Goal: Task Accomplishment & Management: Manage account settings

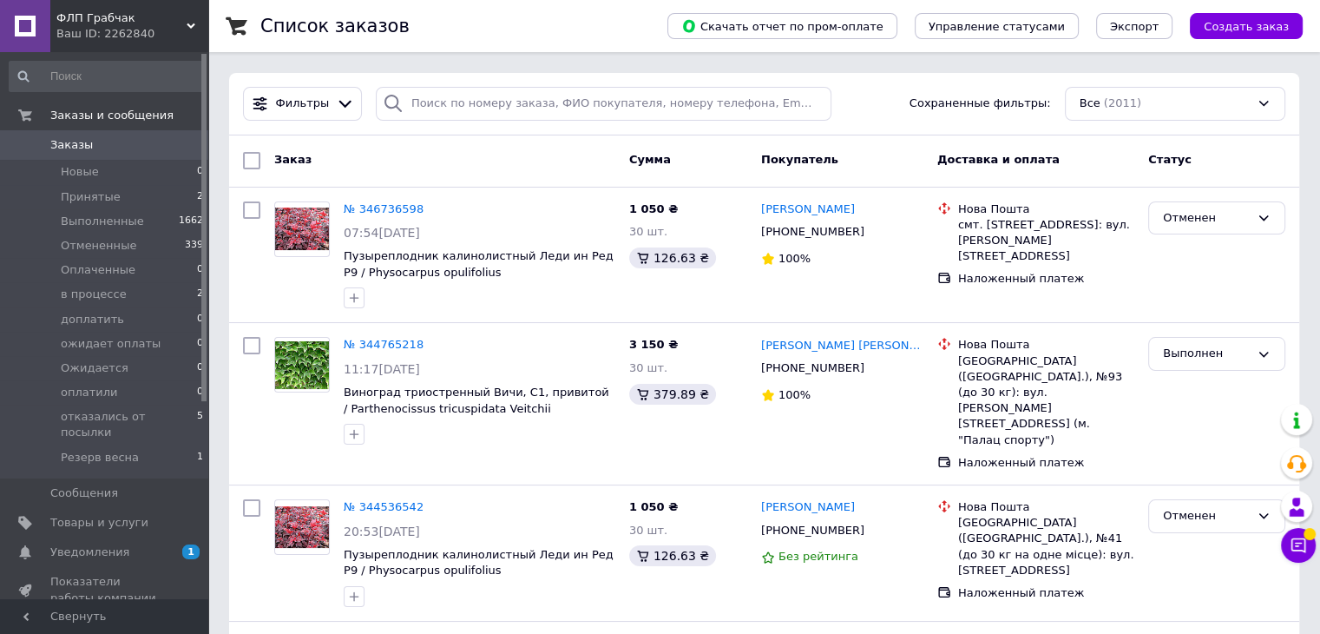
click at [56, 544] on span "Уведомления" at bounding box center [89, 552] width 79 height 16
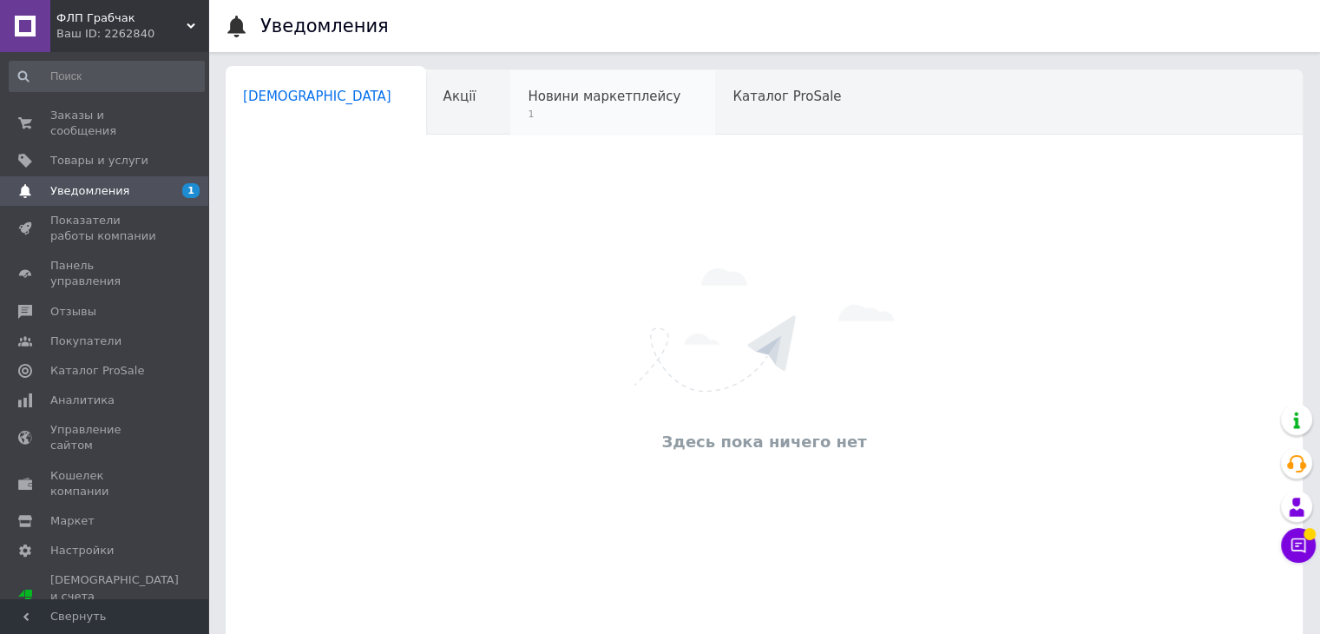
click at [537, 91] on span "Новини маркетплейсу" at bounding box center [604, 97] width 153 height 16
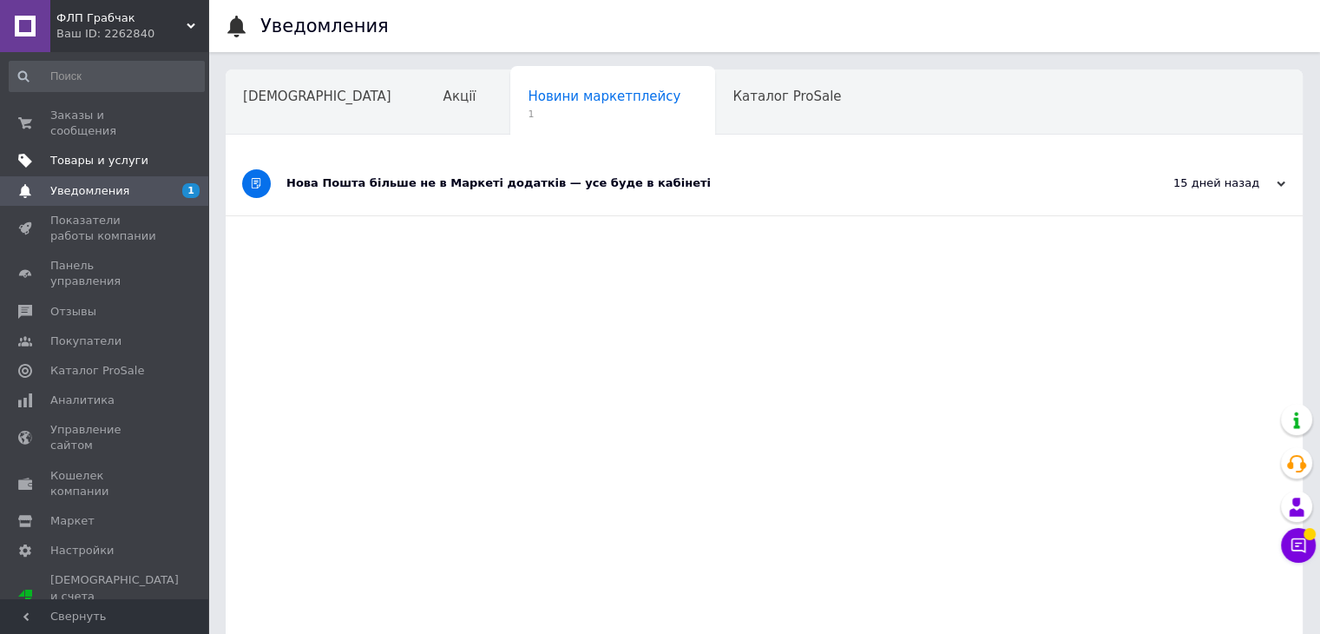
click at [101, 153] on span "Товары и услуги" at bounding box center [99, 161] width 98 height 16
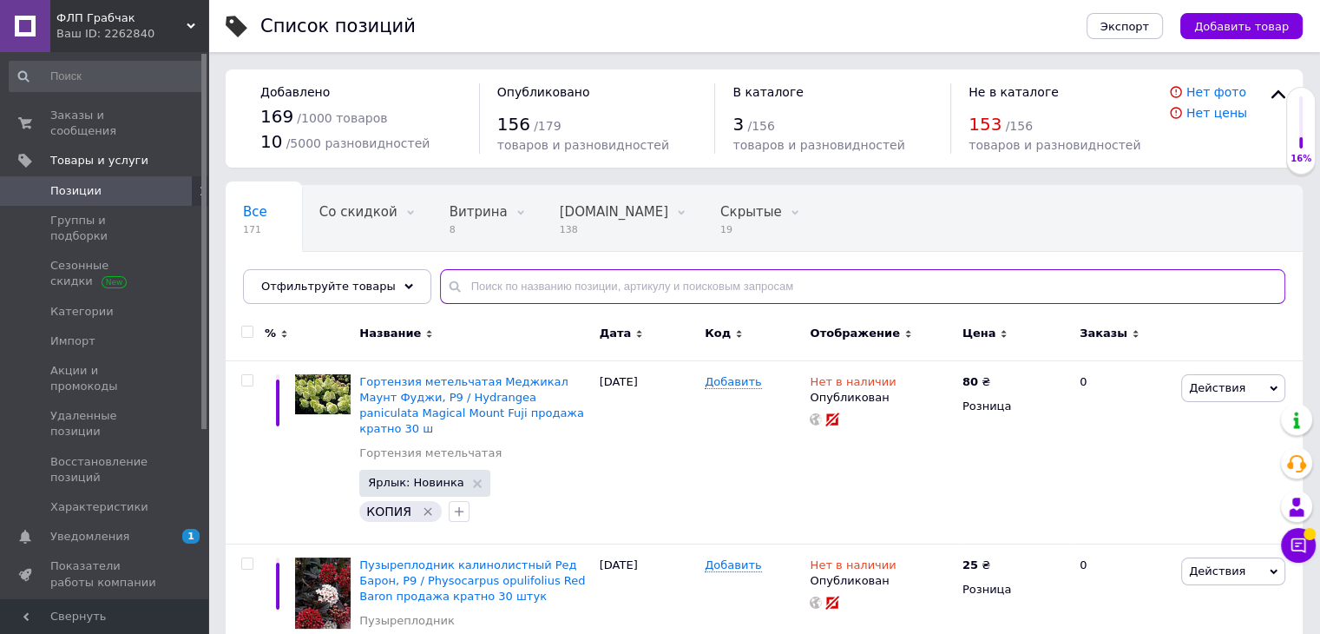
click at [530, 293] on input "text" at bounding box center [862, 286] width 845 height 35
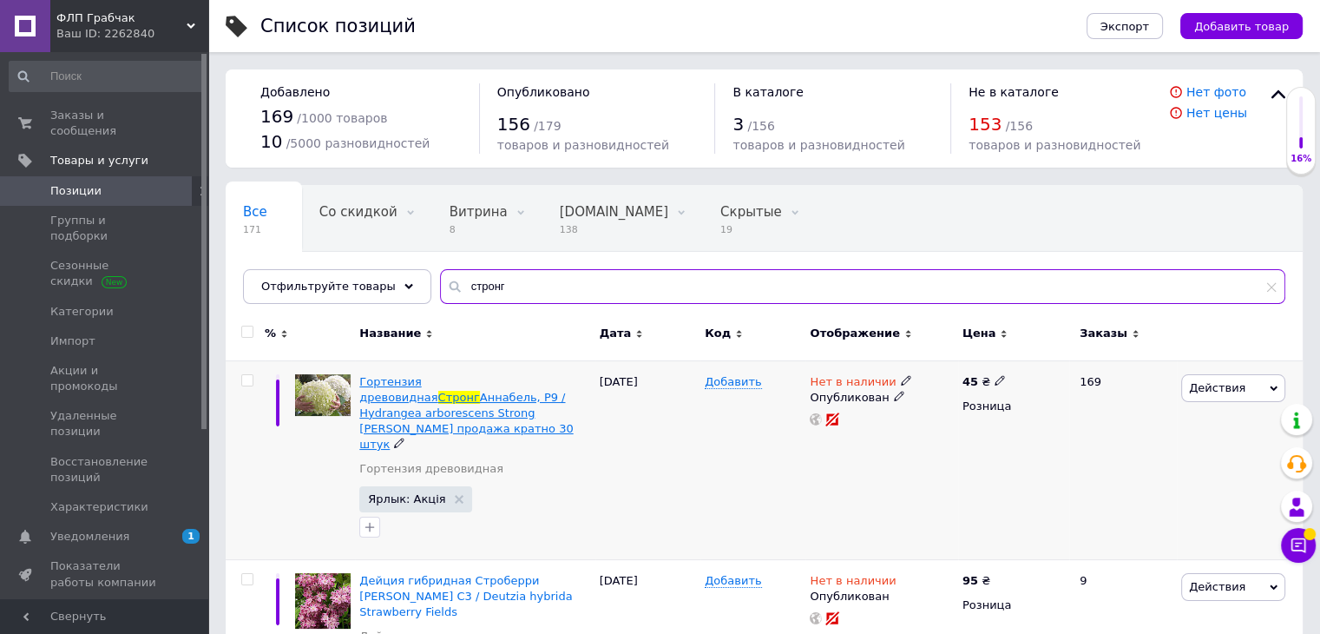
type input "стронг"
click at [422, 391] on span "Аннабель, Р9 / Hydrangea arborescens Strong [PERSON_NAME] продажа кратно 30 штук" at bounding box center [466, 421] width 214 height 61
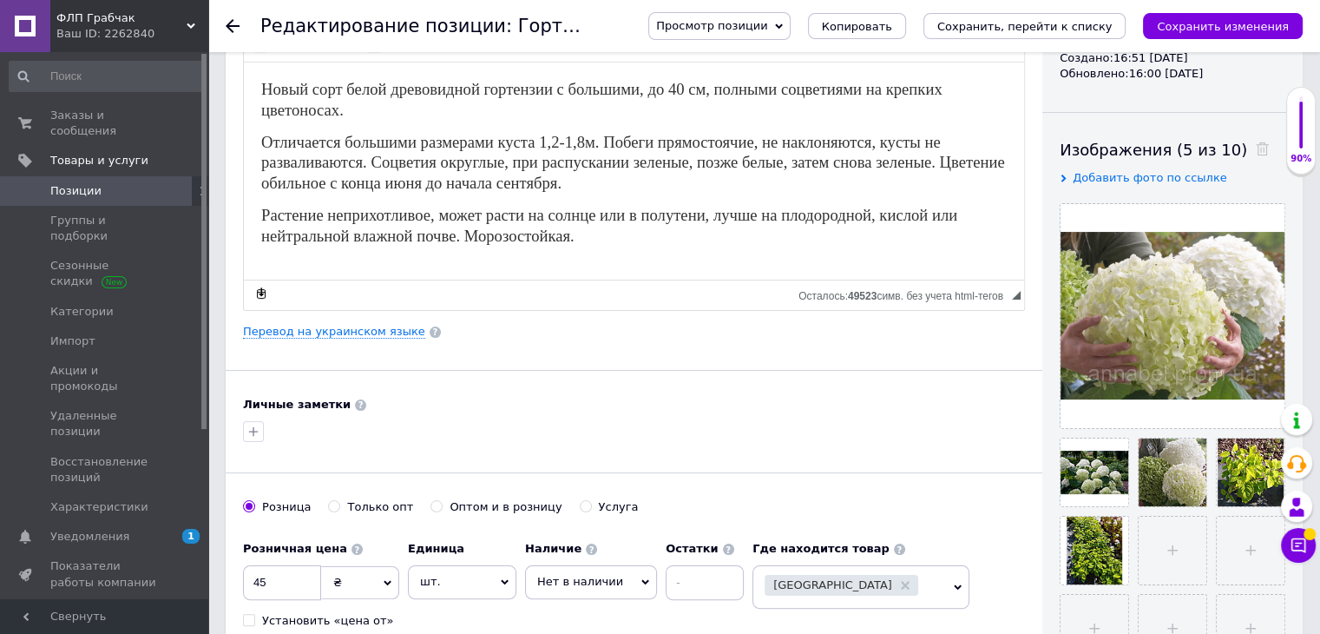
scroll to position [434, 0]
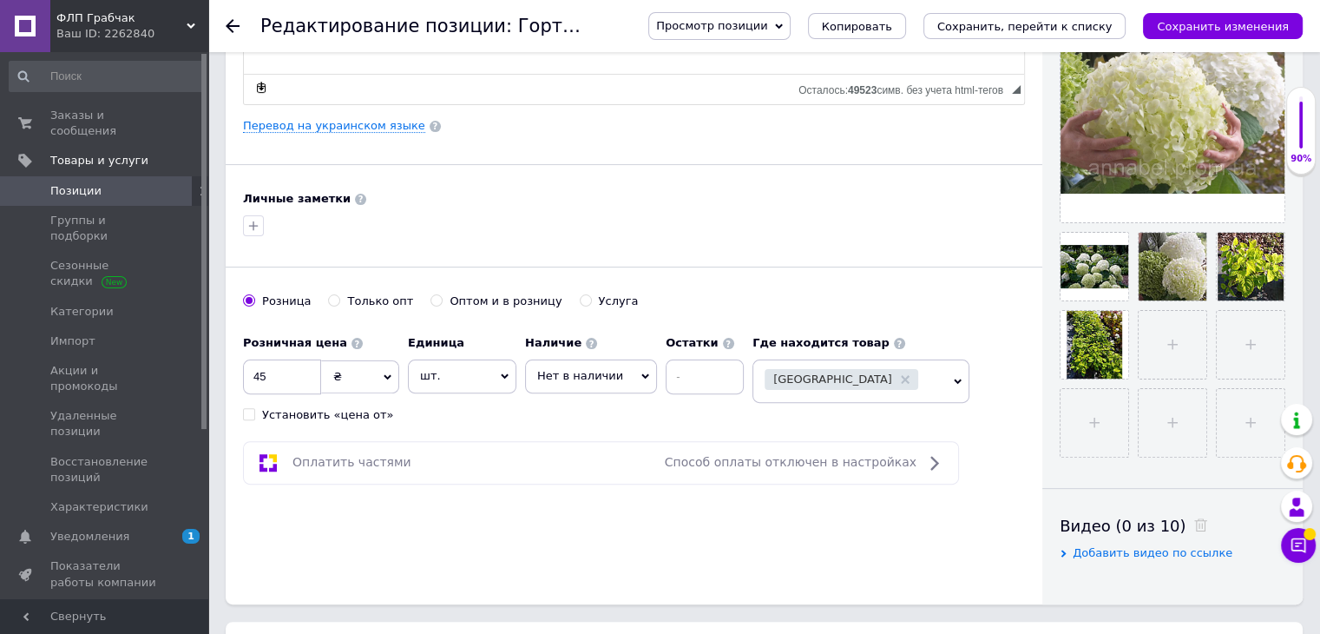
click at [642, 374] on icon at bounding box center [646, 376] width 8 height 5
click at [588, 418] on li "В наличии" at bounding box center [591, 412] width 130 height 24
drag, startPoint x: 280, startPoint y: 377, endPoint x: 154, endPoint y: 372, distance: 126.8
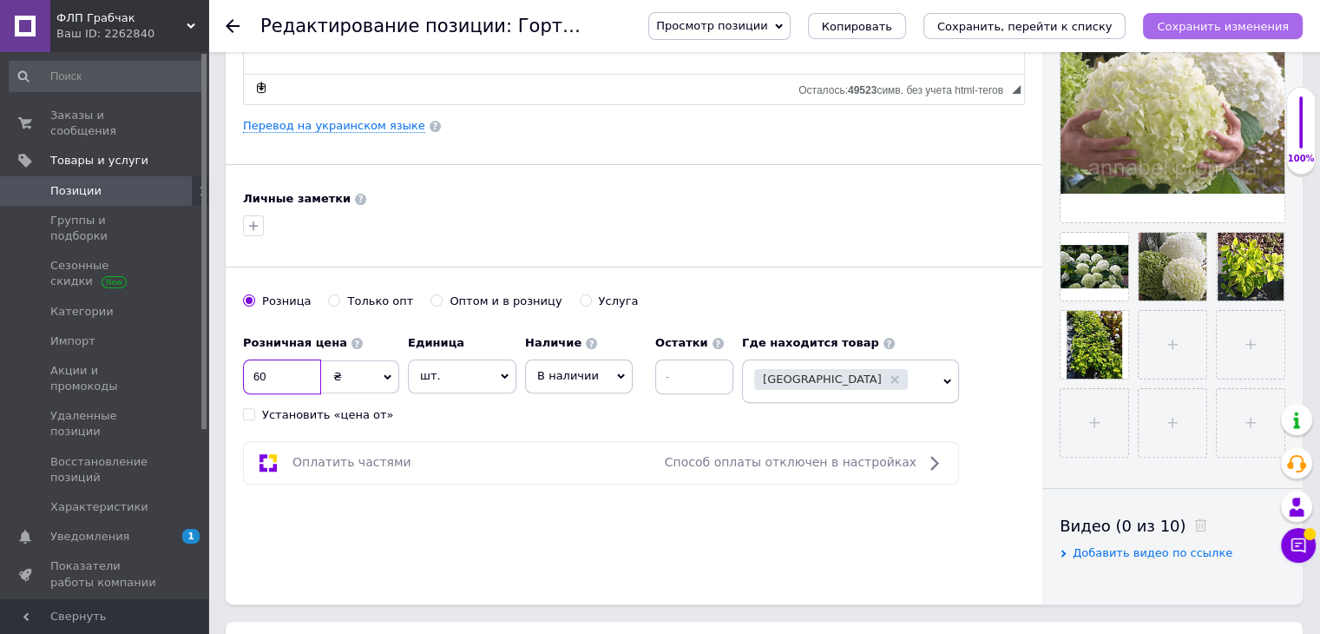
type input "60"
click at [1263, 16] on button "Сохранить изменения" at bounding box center [1223, 26] width 160 height 26
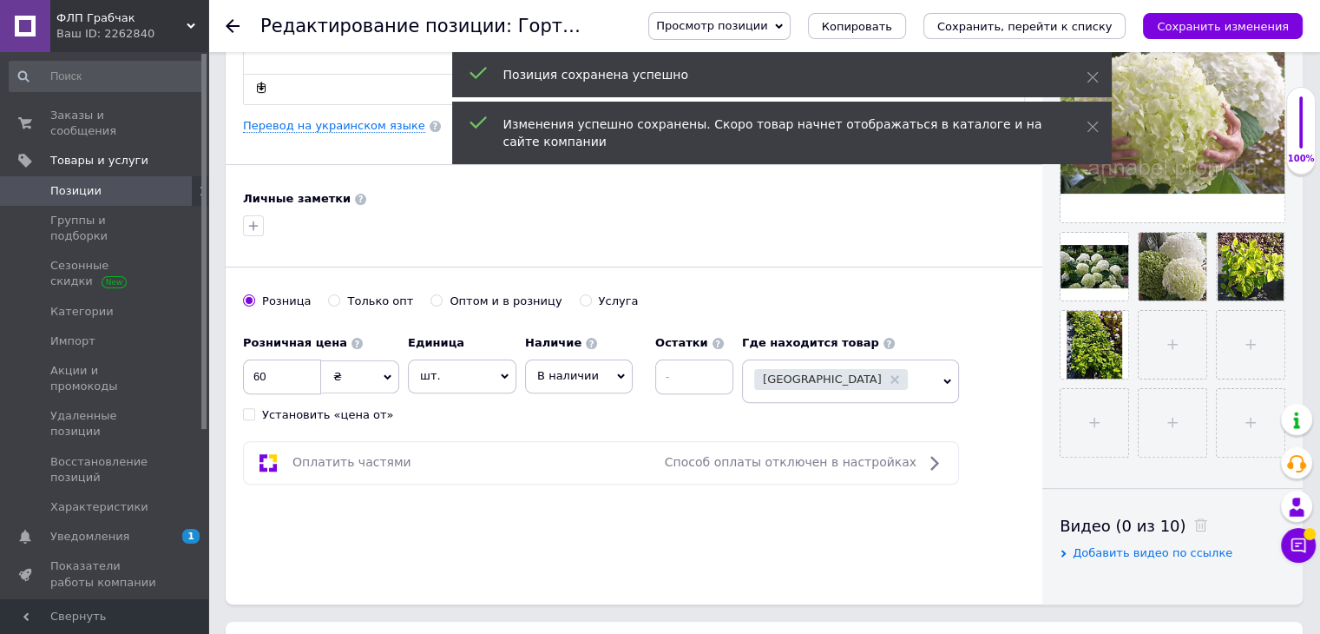
click at [236, 30] on icon at bounding box center [233, 26] width 14 height 14
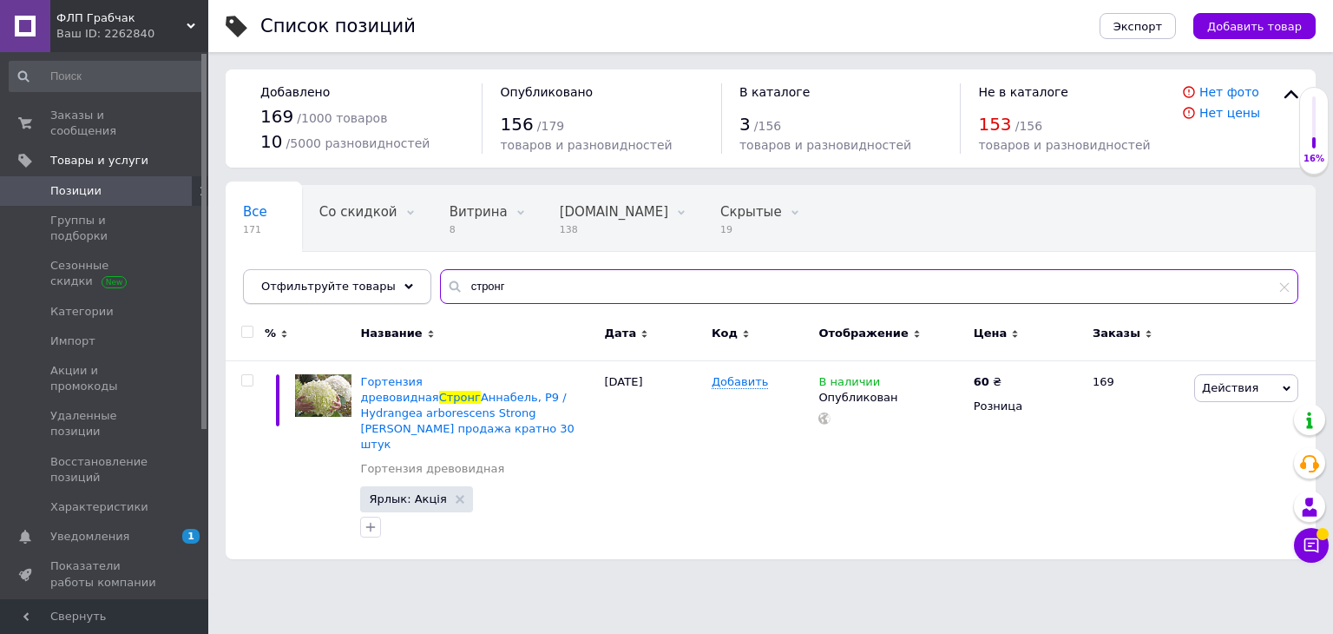
drag, startPoint x: 510, startPoint y: 286, endPoint x: 376, endPoint y: 282, distance: 134.6
click at [376, 282] on div "Отфильтруйте товары стронг" at bounding box center [771, 286] width 1056 height 35
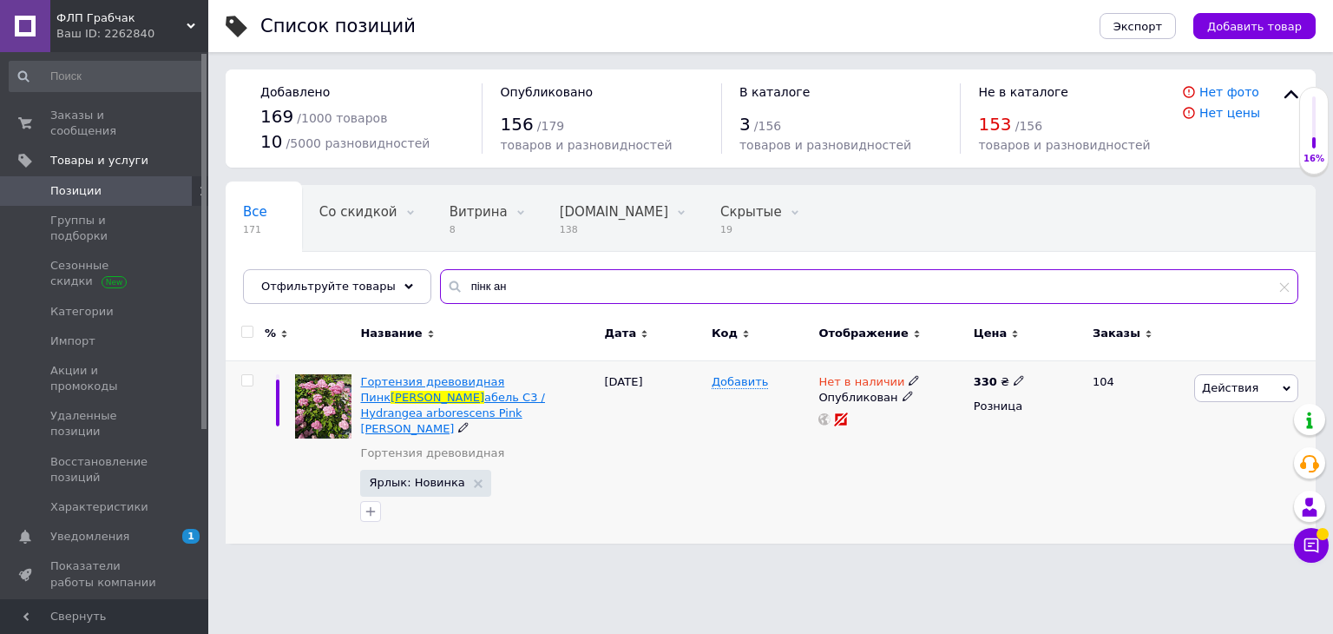
type input "пінк ан"
click at [413, 386] on span "Гортензия древовидная Пинк" at bounding box center [432, 389] width 144 height 29
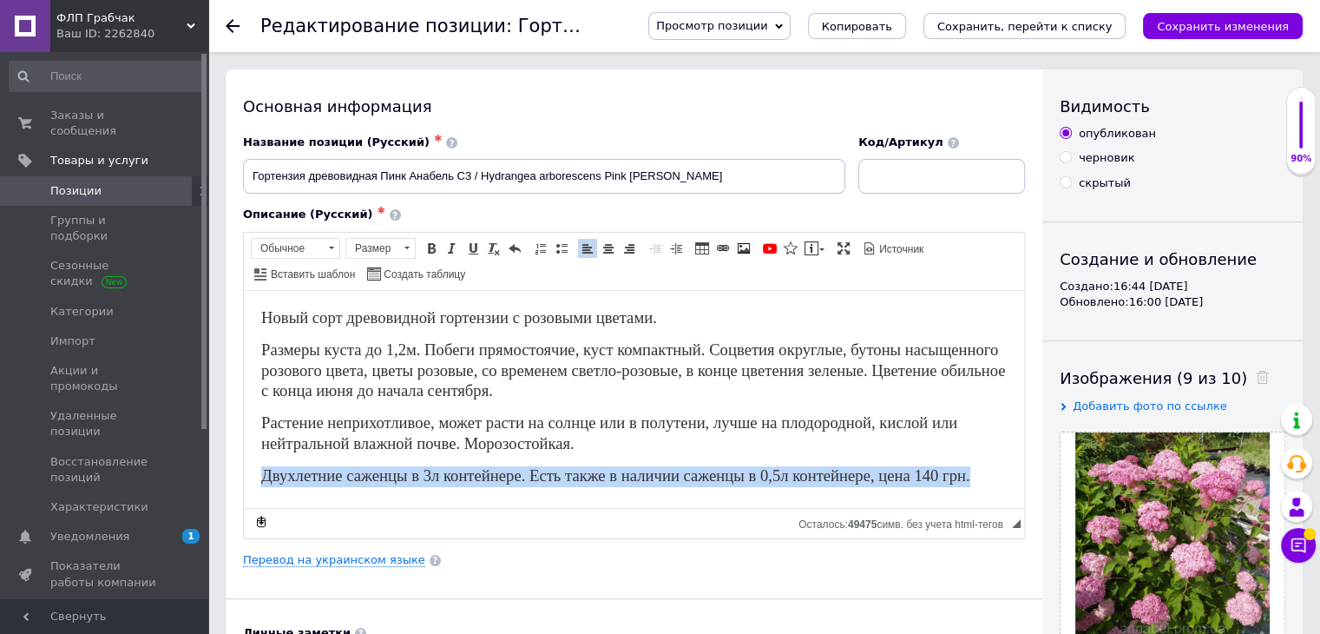
drag, startPoint x: 261, startPoint y: 470, endPoint x: 999, endPoint y: 527, distance: 740.1
click at [999, 503] on html "Новый сорт древовидной гортензии с розовыми цветами. Размеры куста до 1,2м. Поб…" at bounding box center [634, 397] width 780 height 214
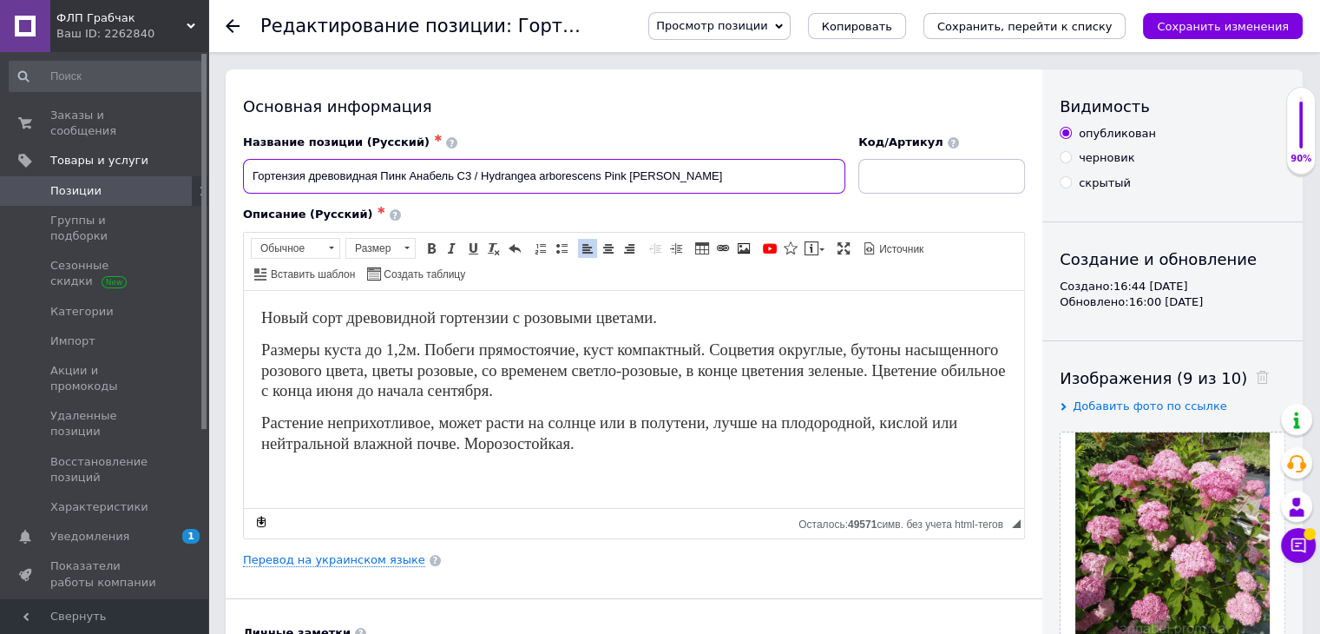
drag, startPoint x: 458, startPoint y: 170, endPoint x: 470, endPoint y: 173, distance: 12.4
click at [470, 173] on input "Гортензия древовидная Пинк Анабель С3 / Hydrangea arborescens Pink [PERSON_NAME]" at bounding box center [544, 176] width 602 height 35
click at [694, 176] on input "Гортензия древовидная Пинк Анабель Р9 / Hydrangea arborescens Pink [PERSON_NAME]" at bounding box center [544, 176] width 602 height 35
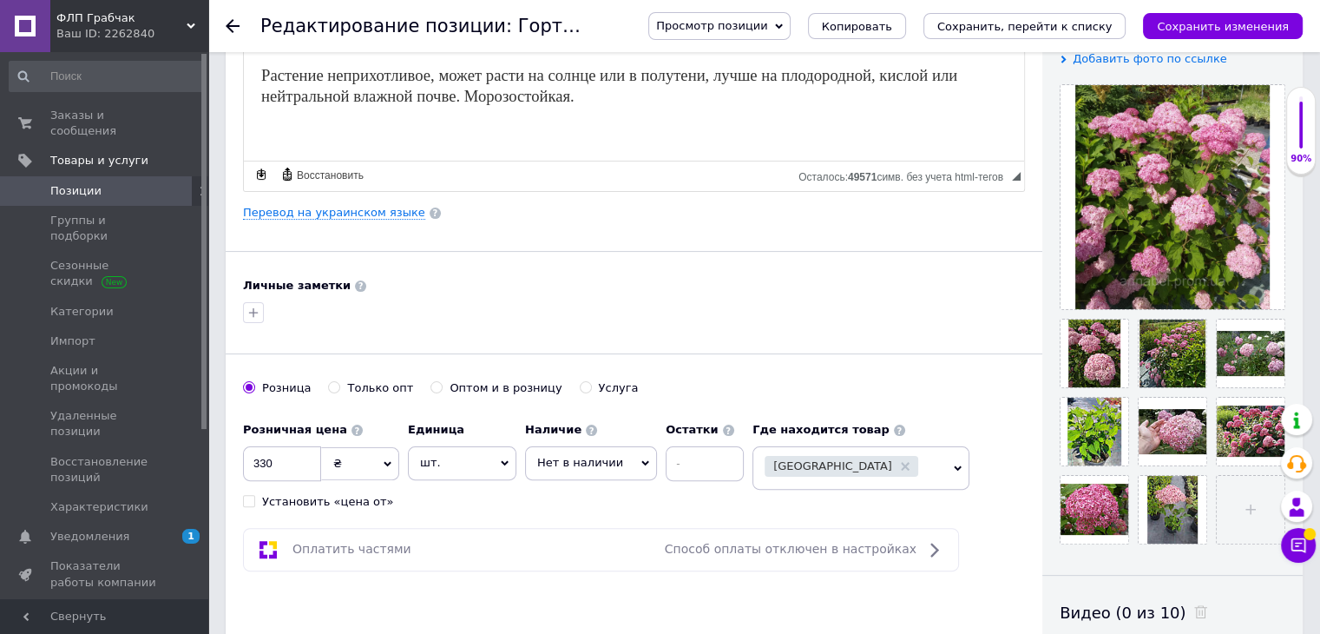
type input "Гортензия древовидная Пинк Анабель Р9 / Hydrangea arborescens Pink [PERSON_NAME…"
drag, startPoint x: 274, startPoint y: 465, endPoint x: 186, endPoint y: 466, distance: 88.5
type input "77"
click at [642, 464] on icon at bounding box center [646, 463] width 8 height 8
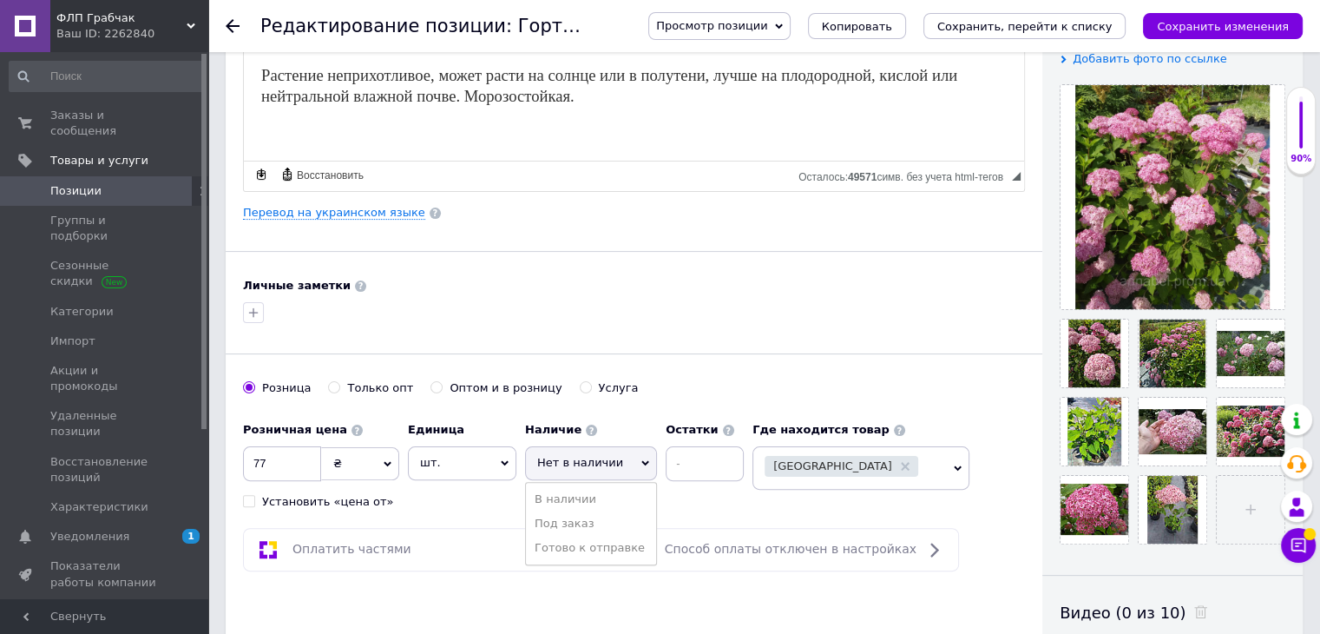
click at [566, 492] on li "В наличии" at bounding box center [591, 499] width 130 height 24
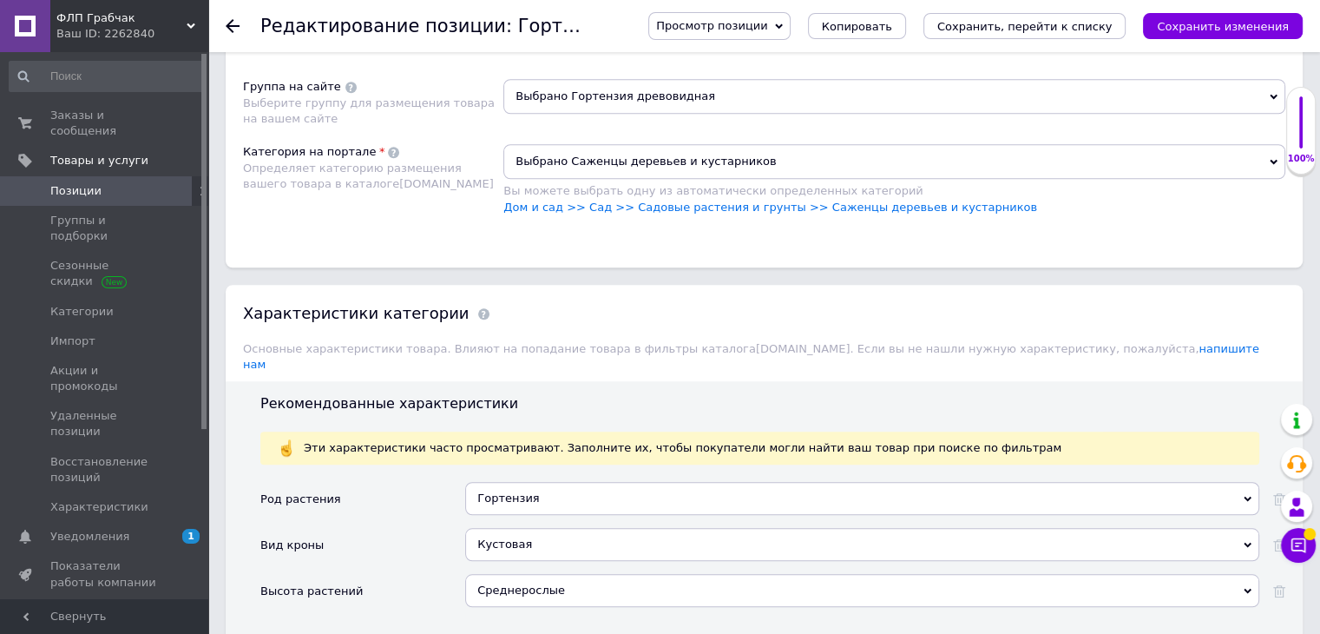
scroll to position [1476, 0]
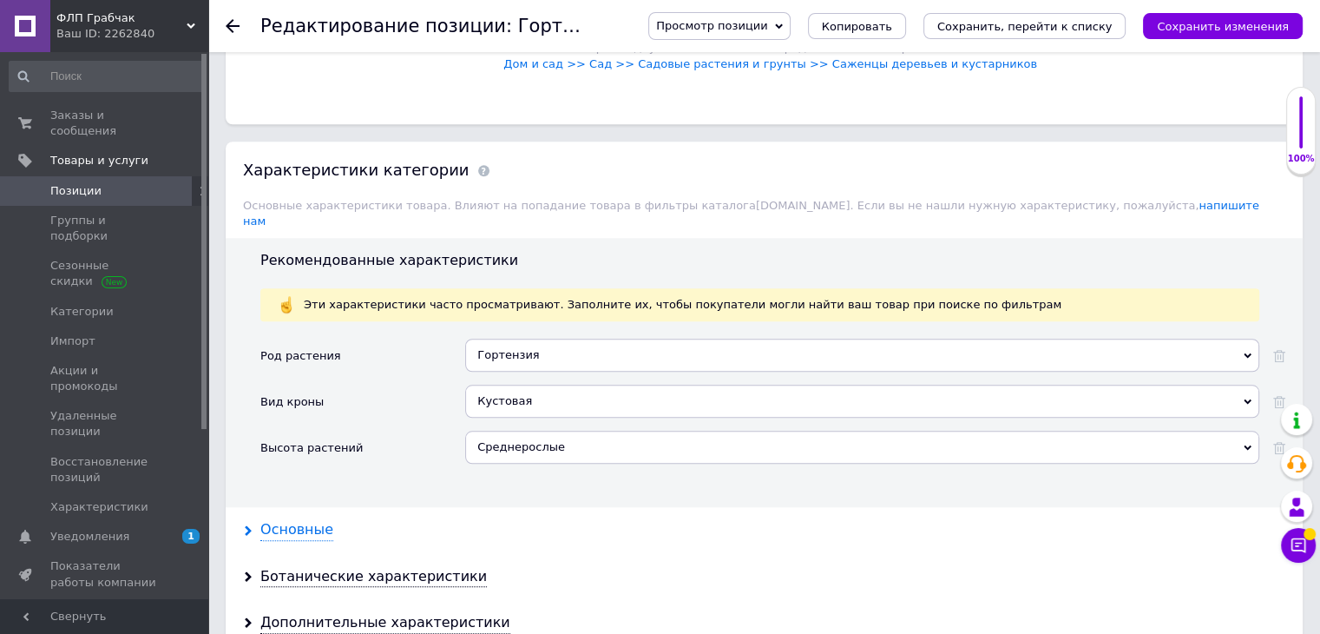
click at [300, 520] on div "Основные" at bounding box center [296, 530] width 73 height 20
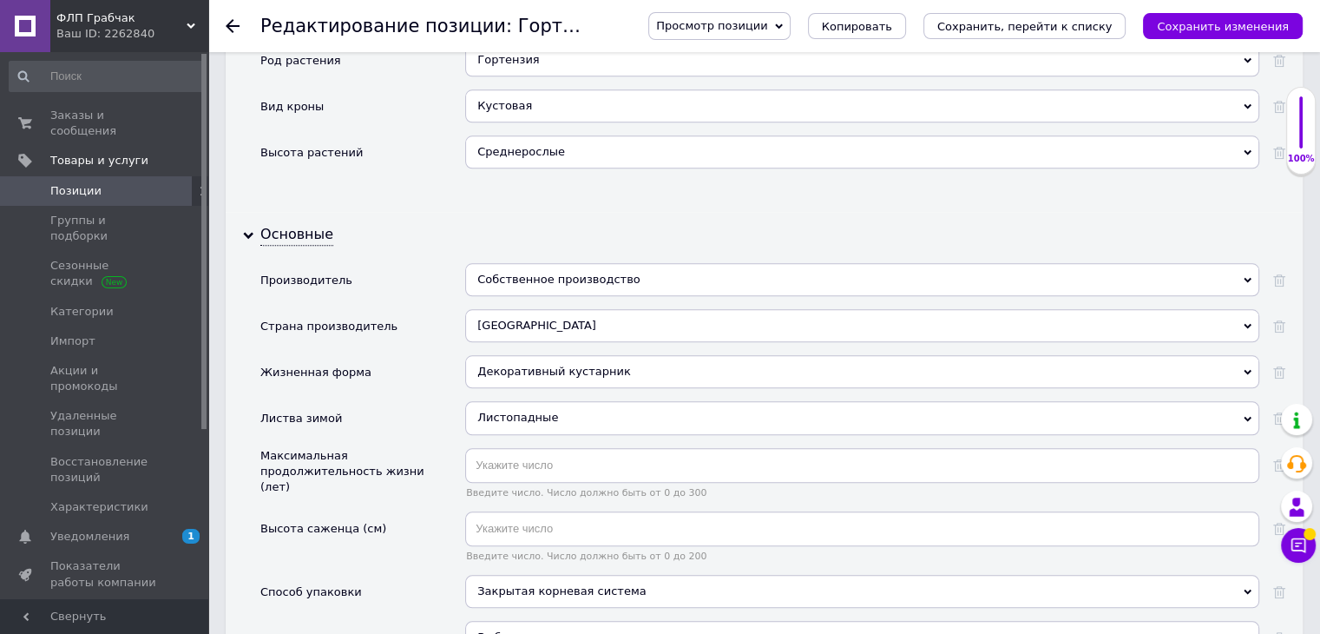
scroll to position [1823, 0]
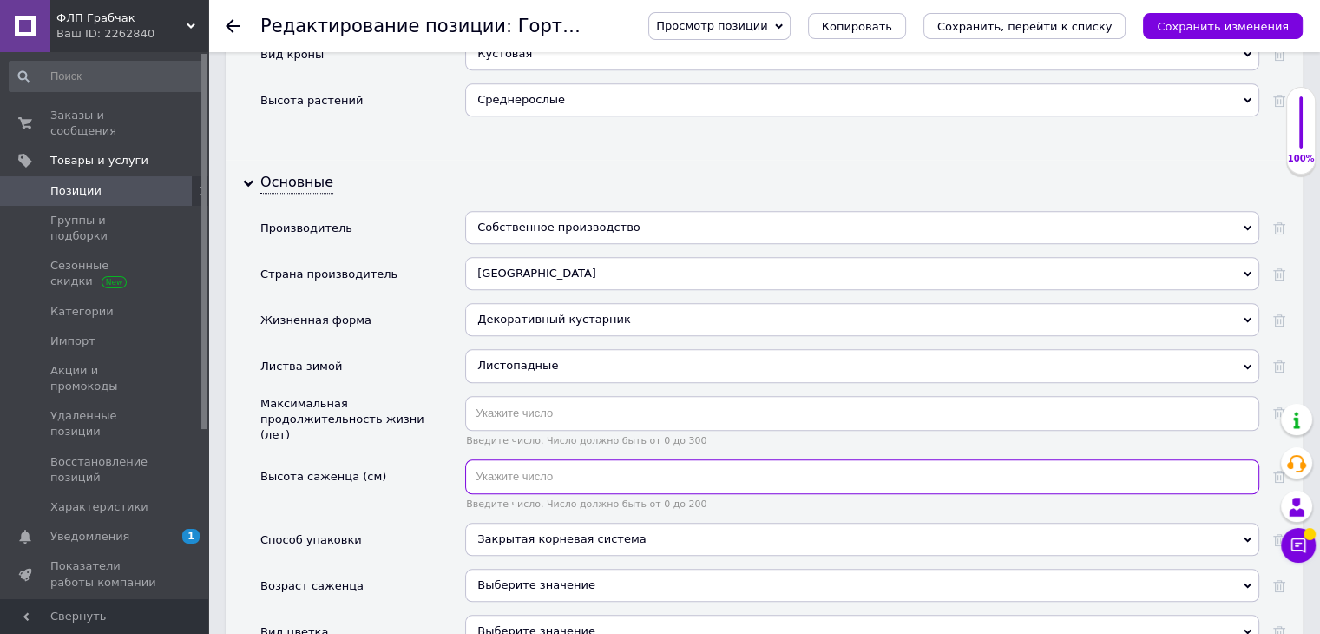
click at [590, 459] on input "text" at bounding box center [862, 476] width 794 height 35
type input "15"
click at [617, 569] on div "Выберите значение" at bounding box center [862, 585] width 794 height 33
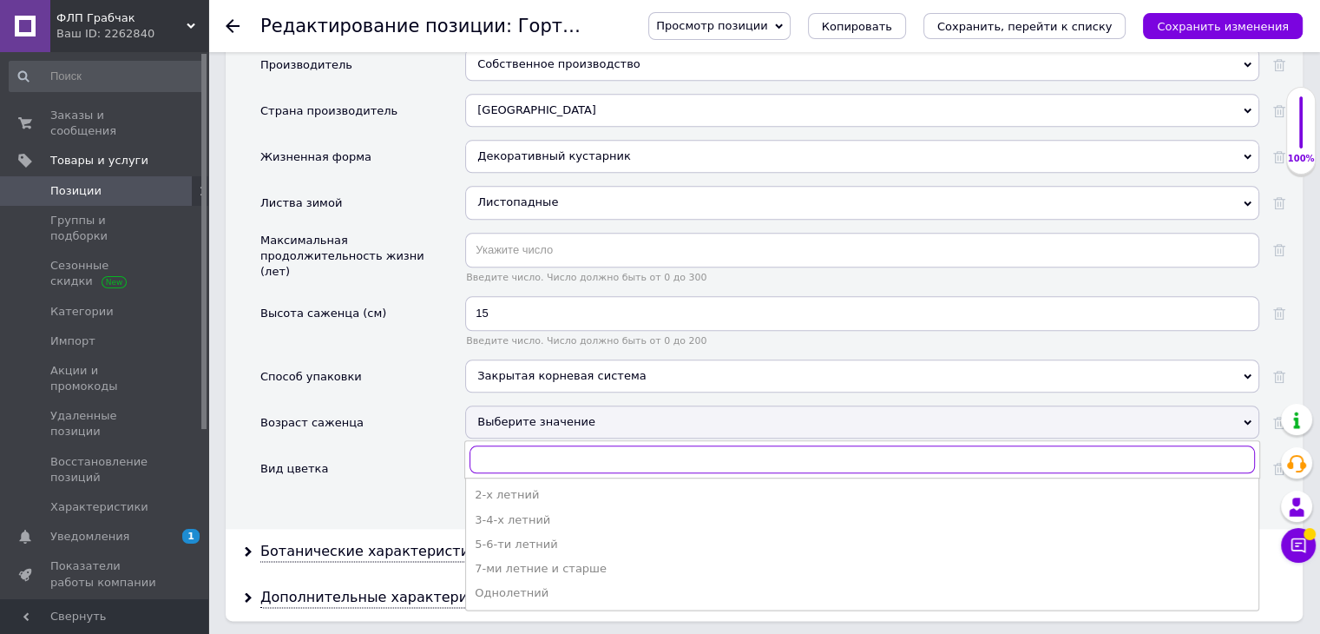
scroll to position [1997, 0]
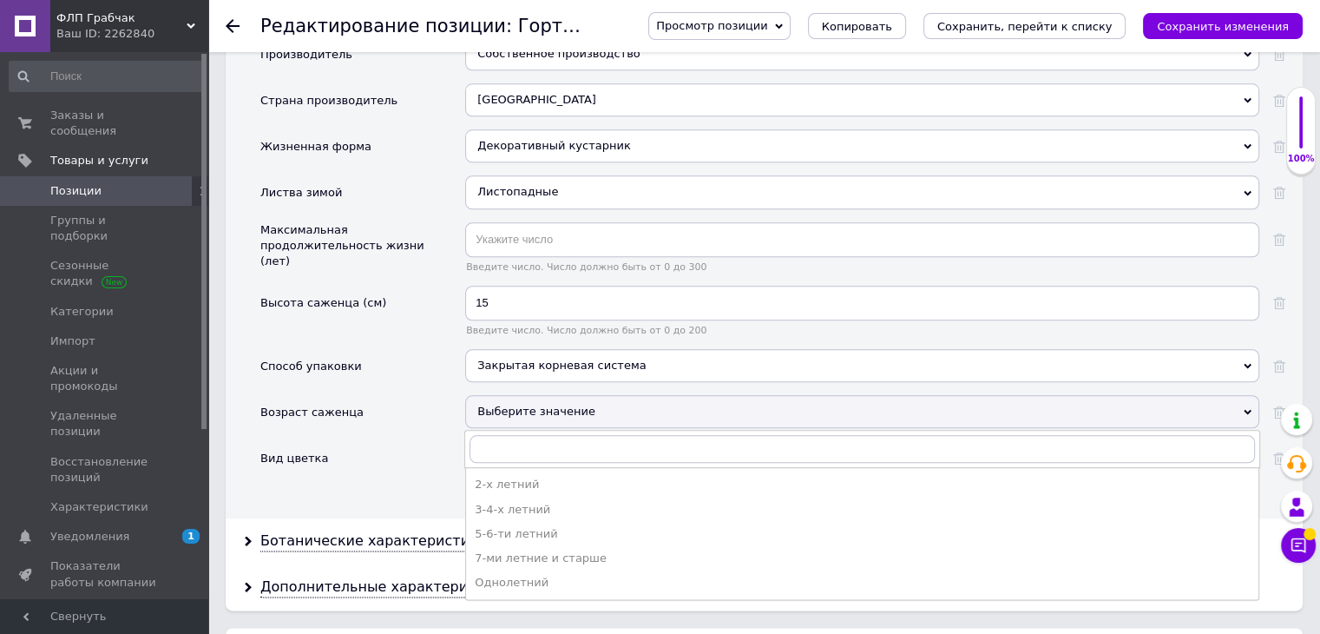
click at [563, 575] on div "Однолетний" at bounding box center [862, 583] width 775 height 16
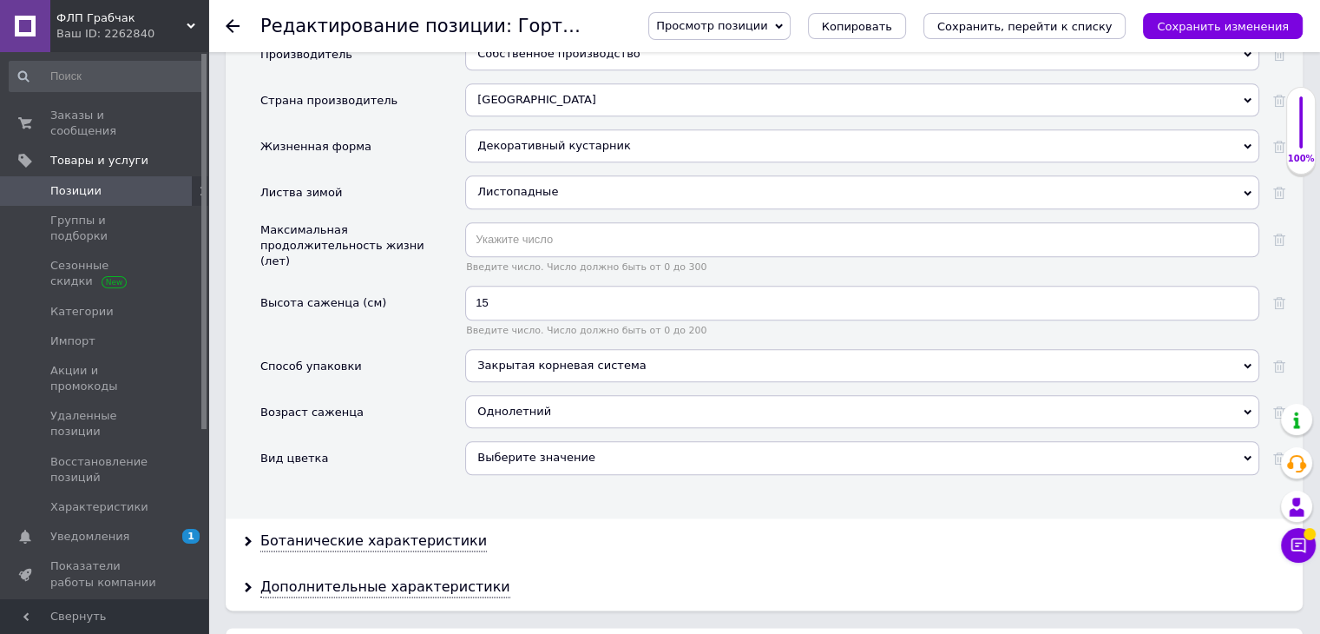
click at [507, 441] on div "Выберите значение" at bounding box center [862, 457] width 794 height 33
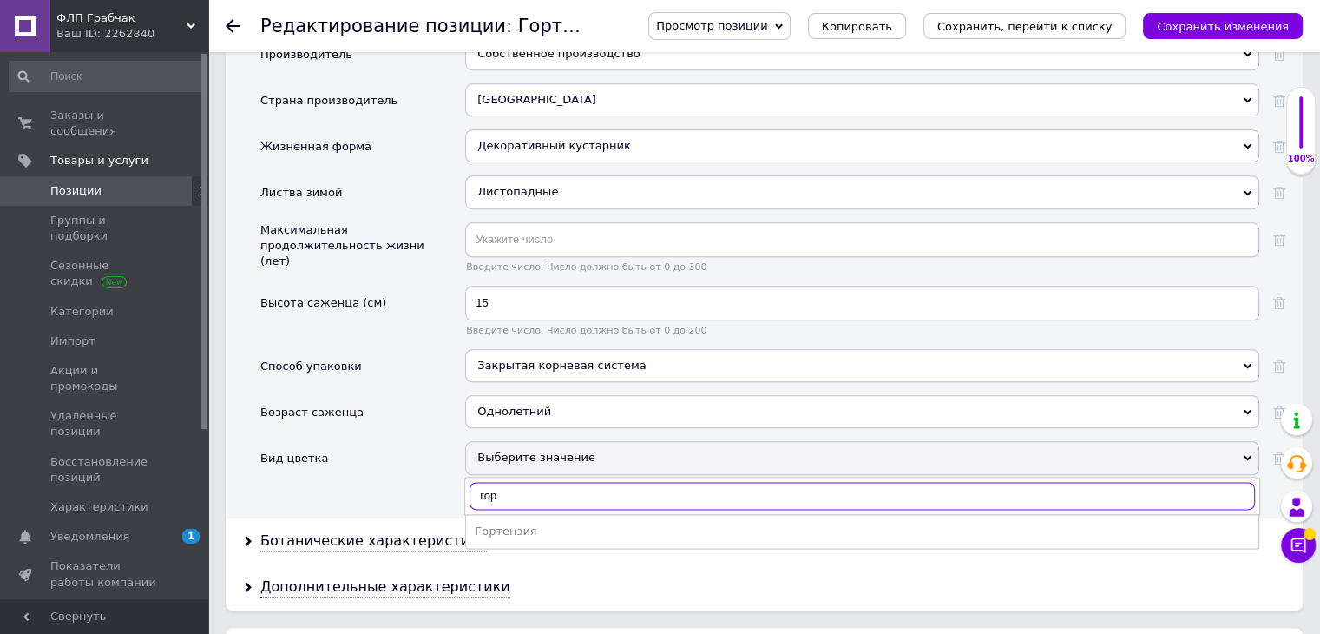
type input "гор"
click at [504, 514] on ul "Гортензия" at bounding box center [862, 531] width 794 height 35
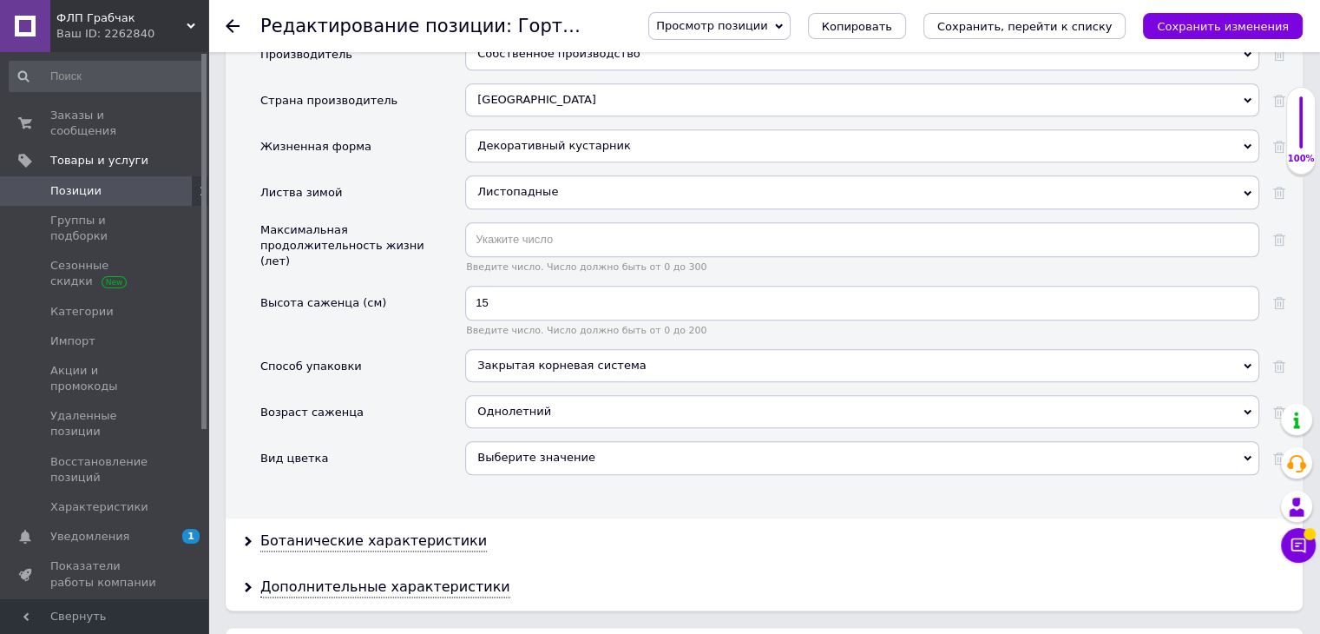
click at [579, 441] on div "Выберите значение" at bounding box center [862, 457] width 794 height 33
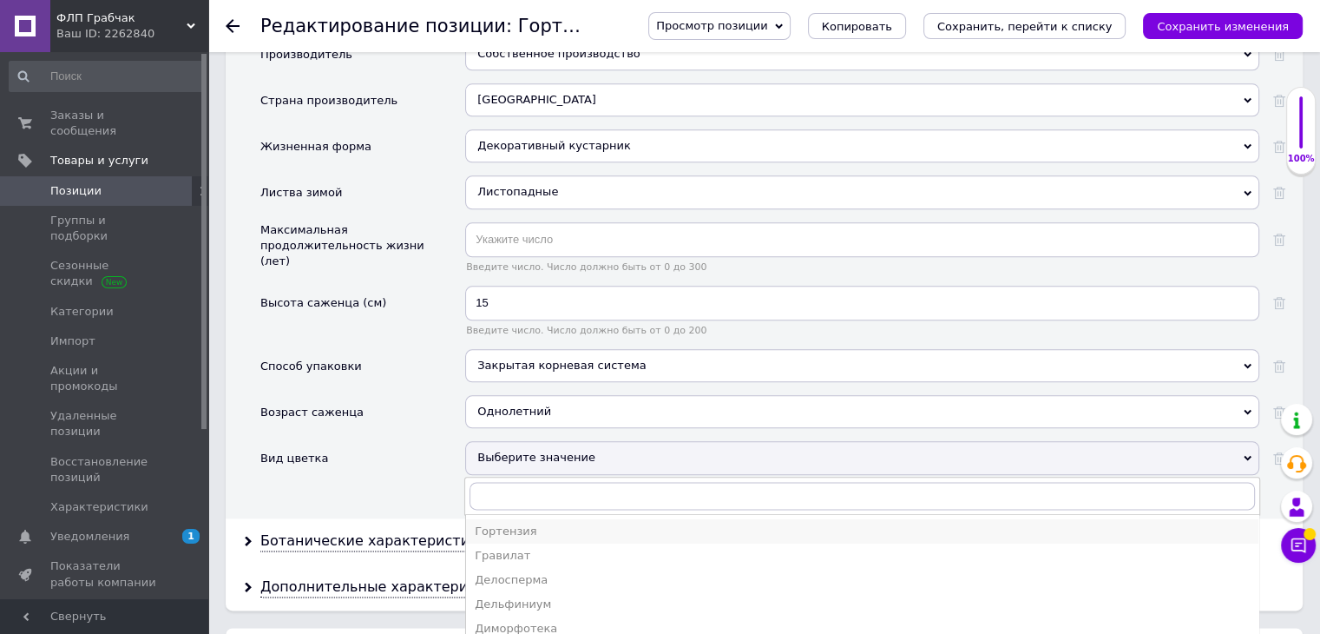
click at [543, 523] on div "Гортензия" at bounding box center [862, 531] width 775 height 16
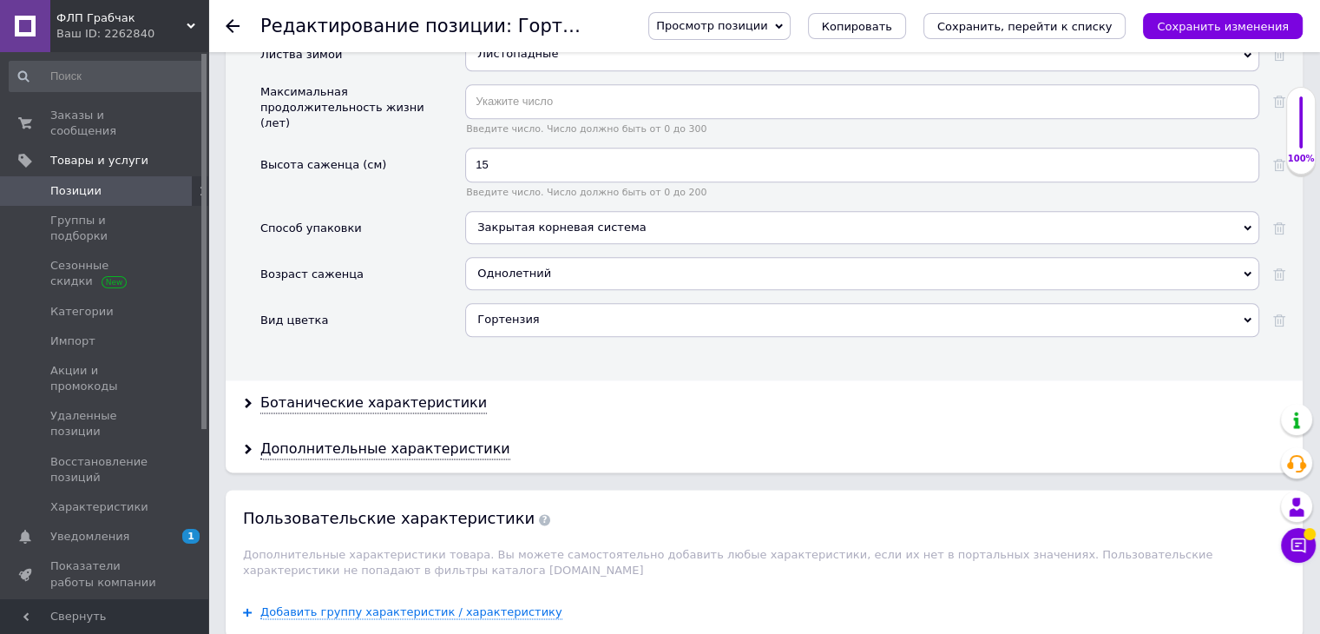
scroll to position [2257, 0]
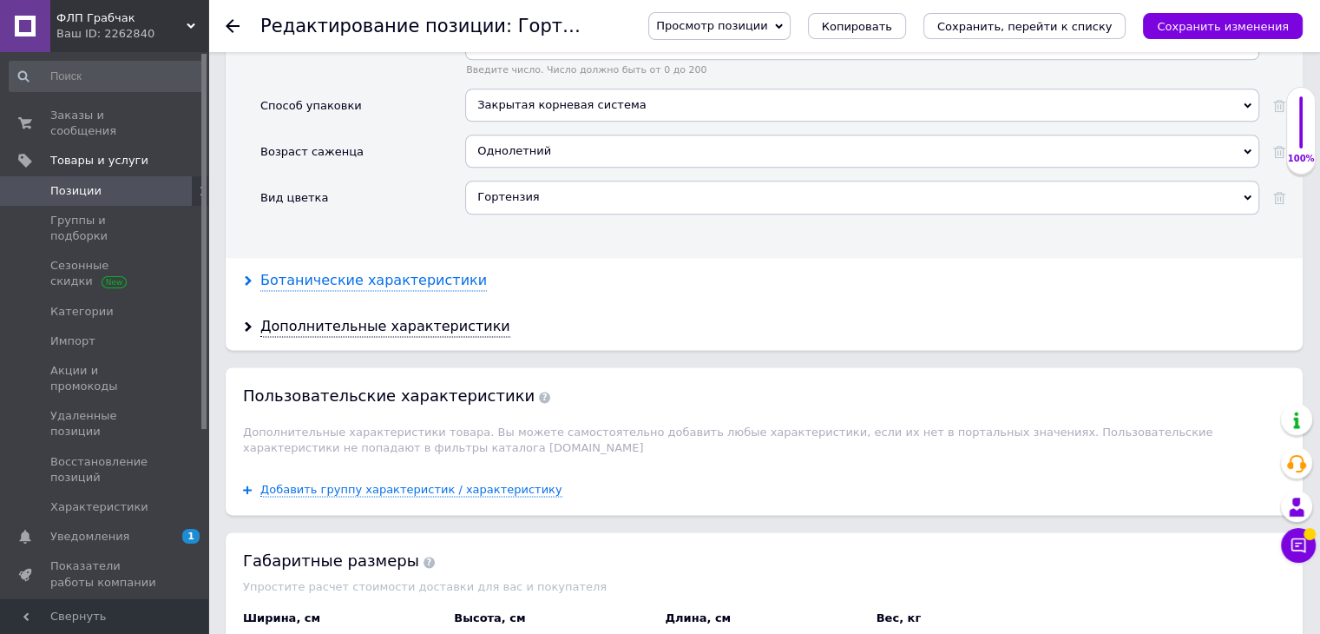
click at [418, 271] on div "Ботанические характеристики" at bounding box center [373, 281] width 227 height 20
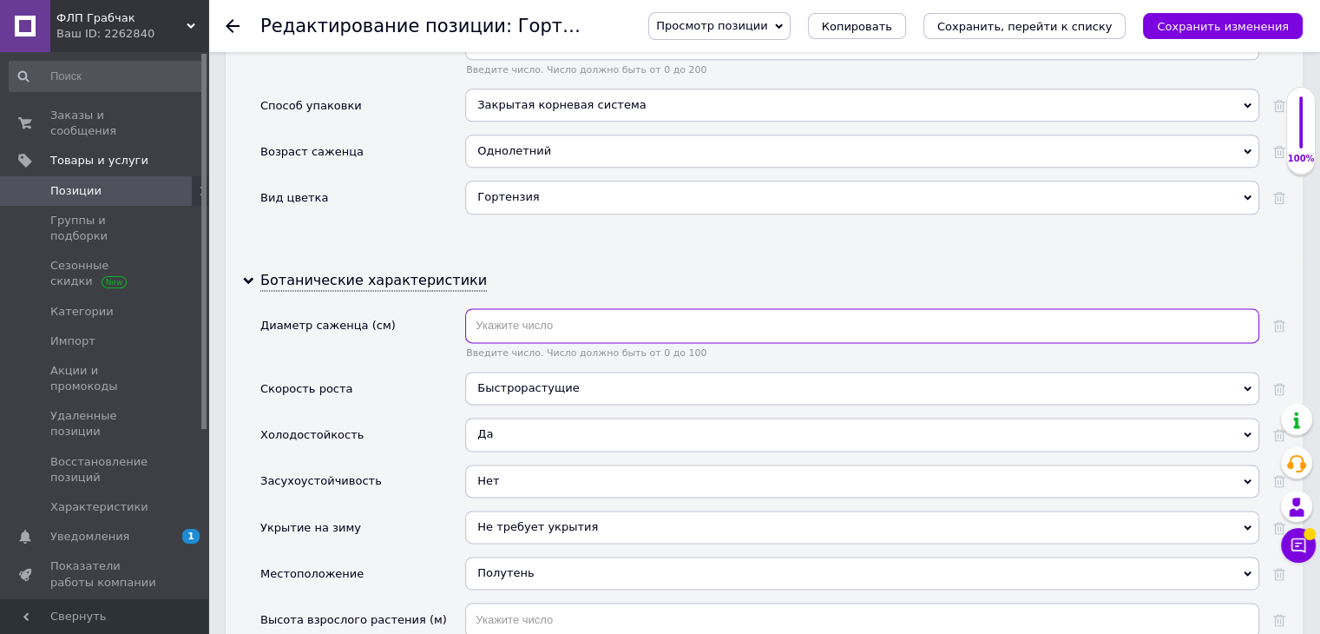
click at [567, 308] on input "text" at bounding box center [862, 325] width 794 height 35
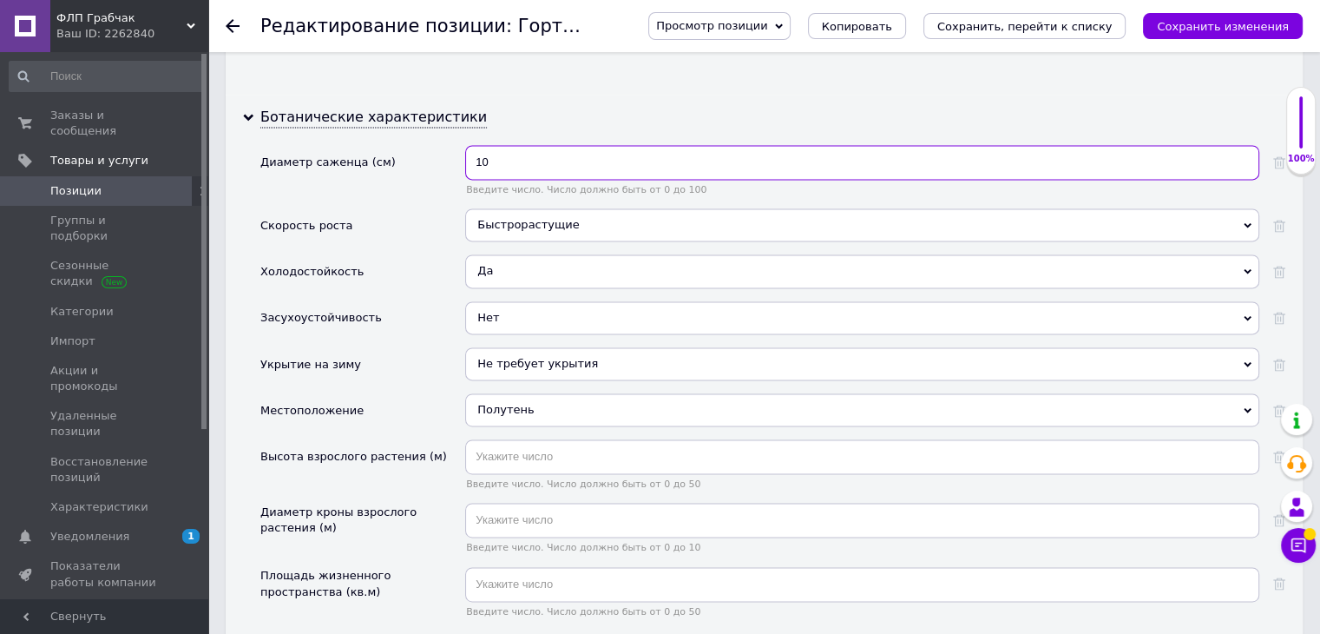
scroll to position [2431, 0]
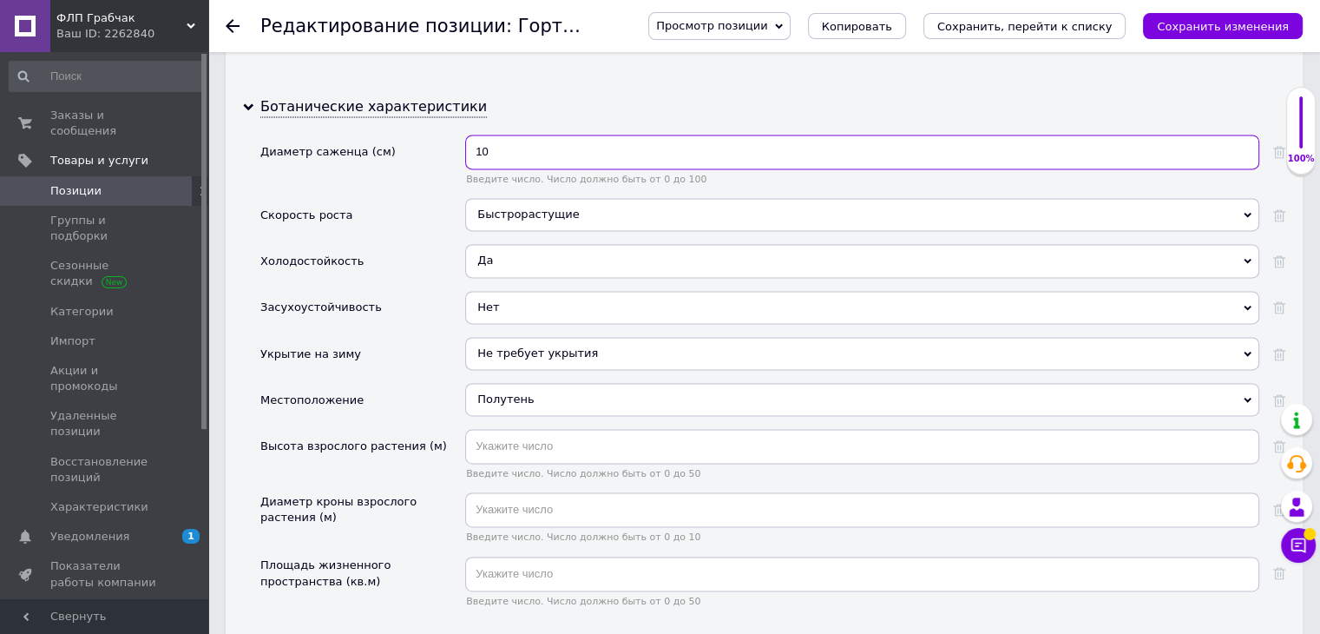
type input "10"
click at [615, 429] on input "text" at bounding box center [862, 446] width 794 height 35
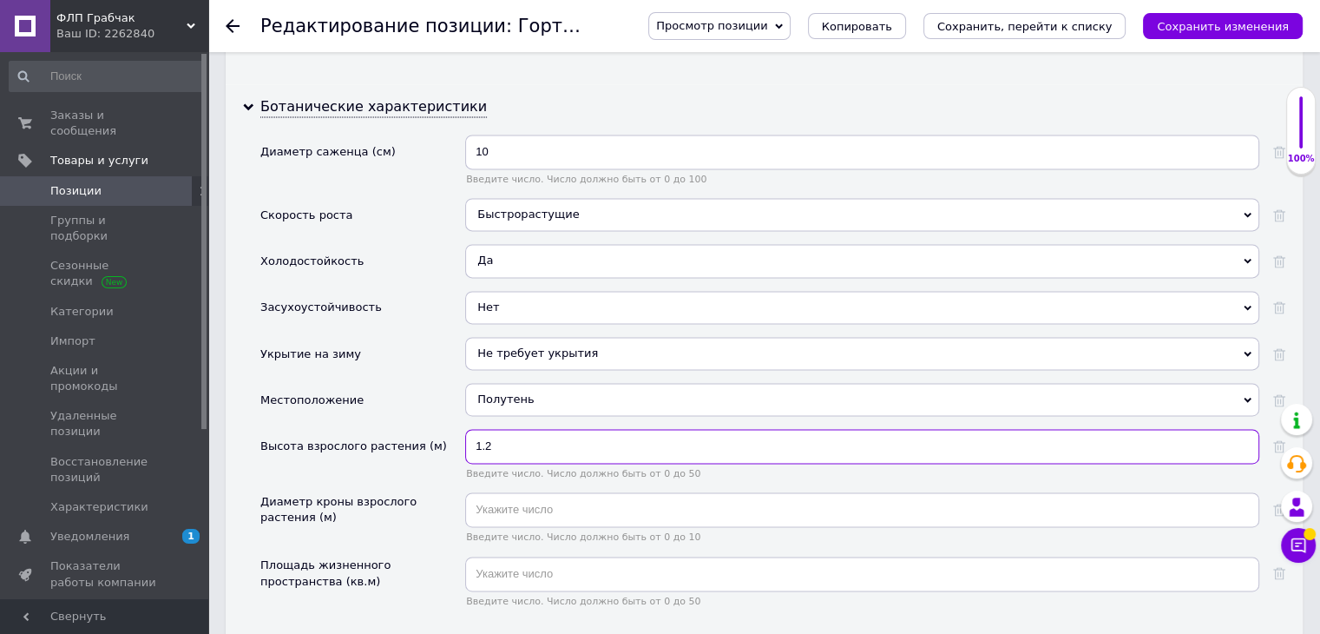
type input "1.2"
click at [567, 492] on input "text" at bounding box center [862, 509] width 794 height 35
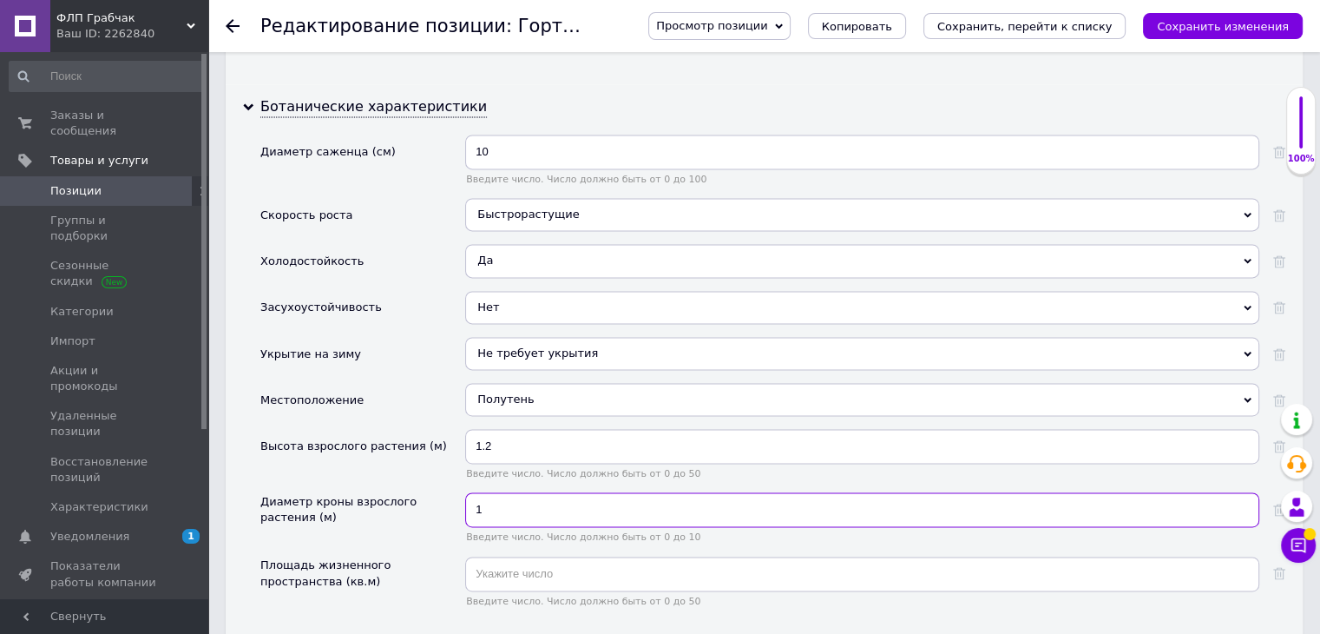
type input "1"
click at [488, 556] on input "text" at bounding box center [862, 573] width 794 height 35
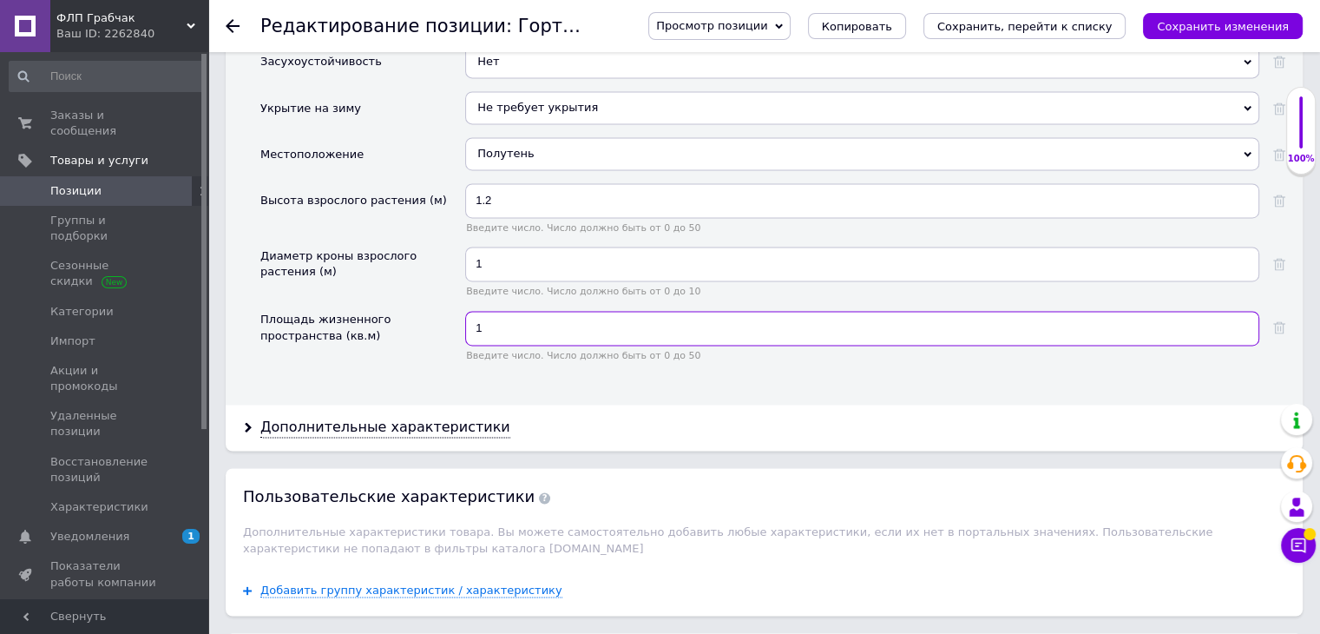
scroll to position [2778, 0]
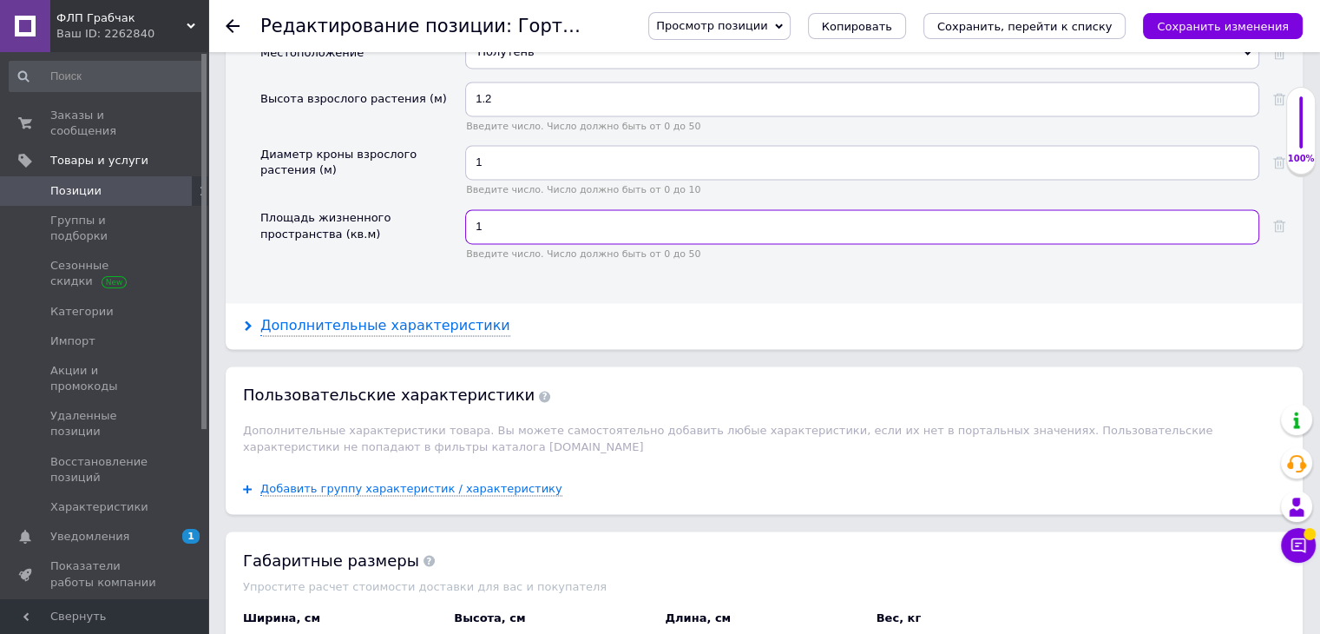
type input "1"
click at [323, 316] on div "Дополнительные характеристики" at bounding box center [385, 326] width 250 height 20
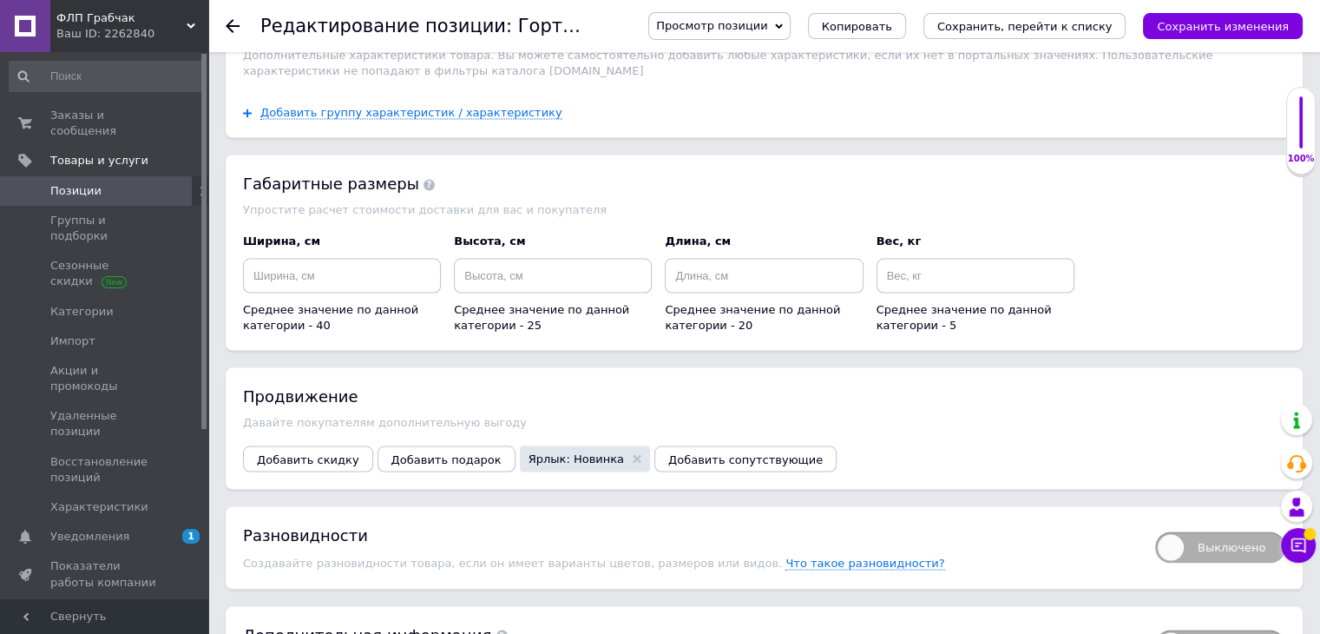
scroll to position [3369, 0]
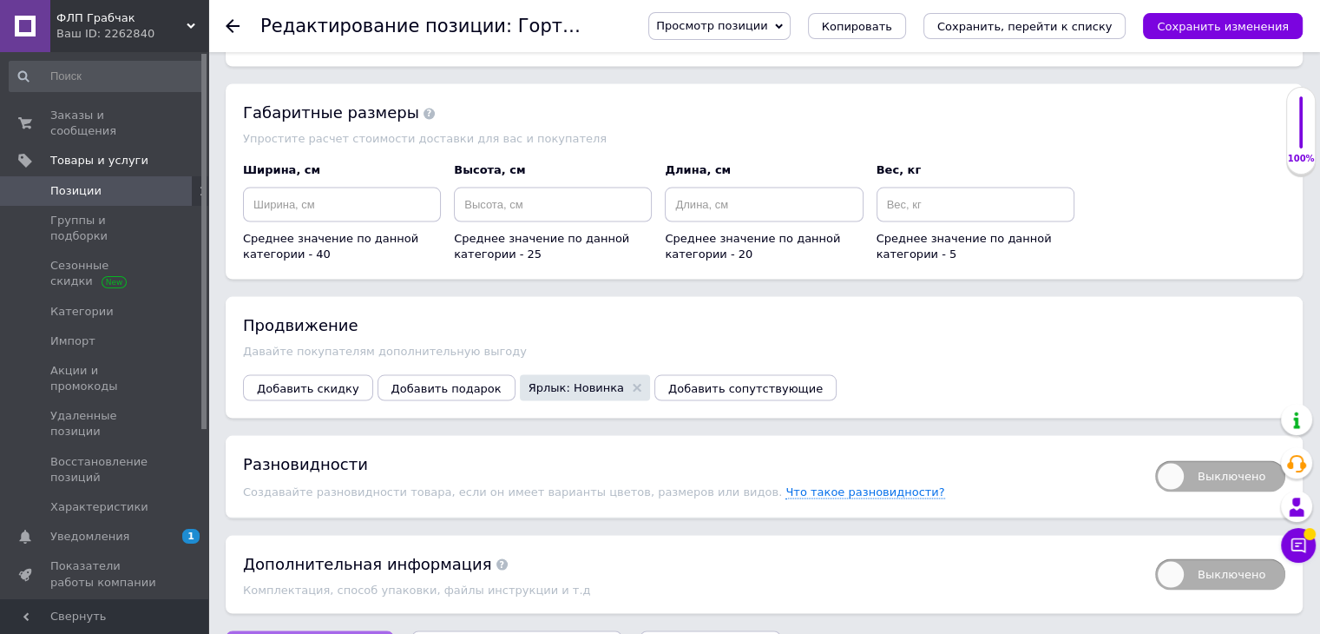
click at [1233, 28] on icon "Сохранить изменения" at bounding box center [1223, 26] width 132 height 13
click at [225, 22] on div "Редактирование позиции: Гортензия древовидная Пинк Анабель С3 / Hydrangea arbor…" at bounding box center [764, 26] width 1112 height 52
click at [236, 19] on icon at bounding box center [233, 26] width 14 height 14
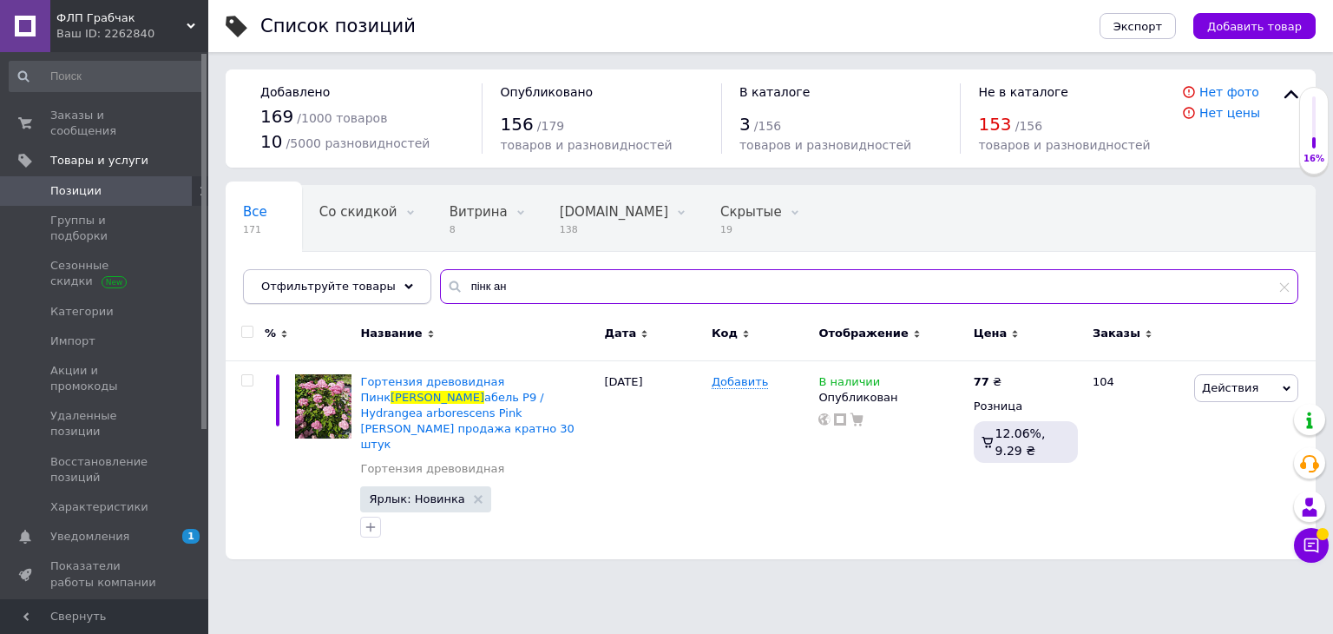
drag, startPoint x: 497, startPoint y: 286, endPoint x: 380, endPoint y: 279, distance: 116.6
click at [380, 279] on div "Отфильтруйте товары пінк ан" at bounding box center [771, 286] width 1056 height 35
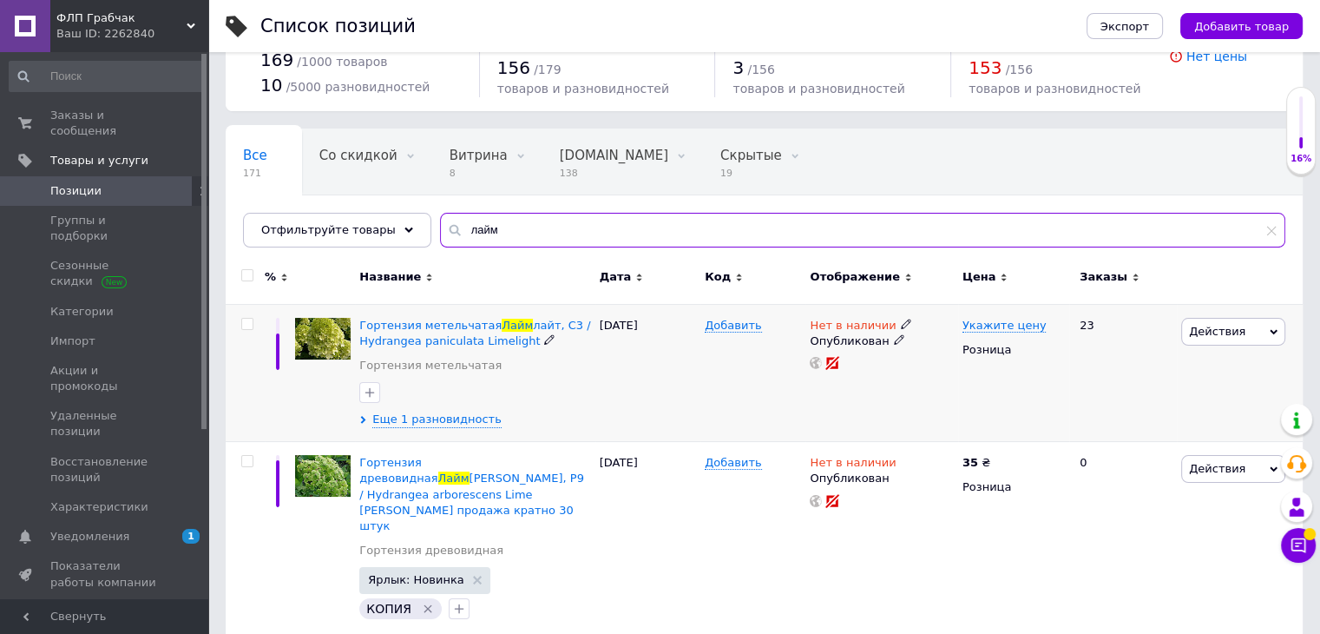
scroll to position [87, 0]
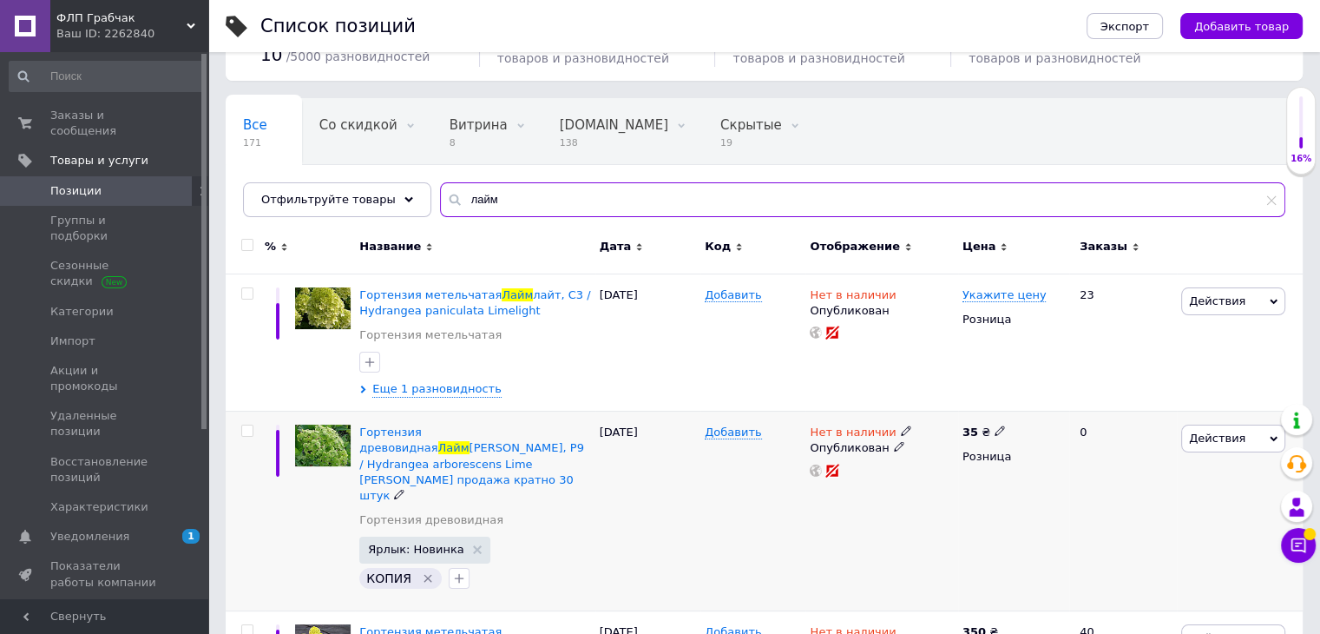
type input "лайм"
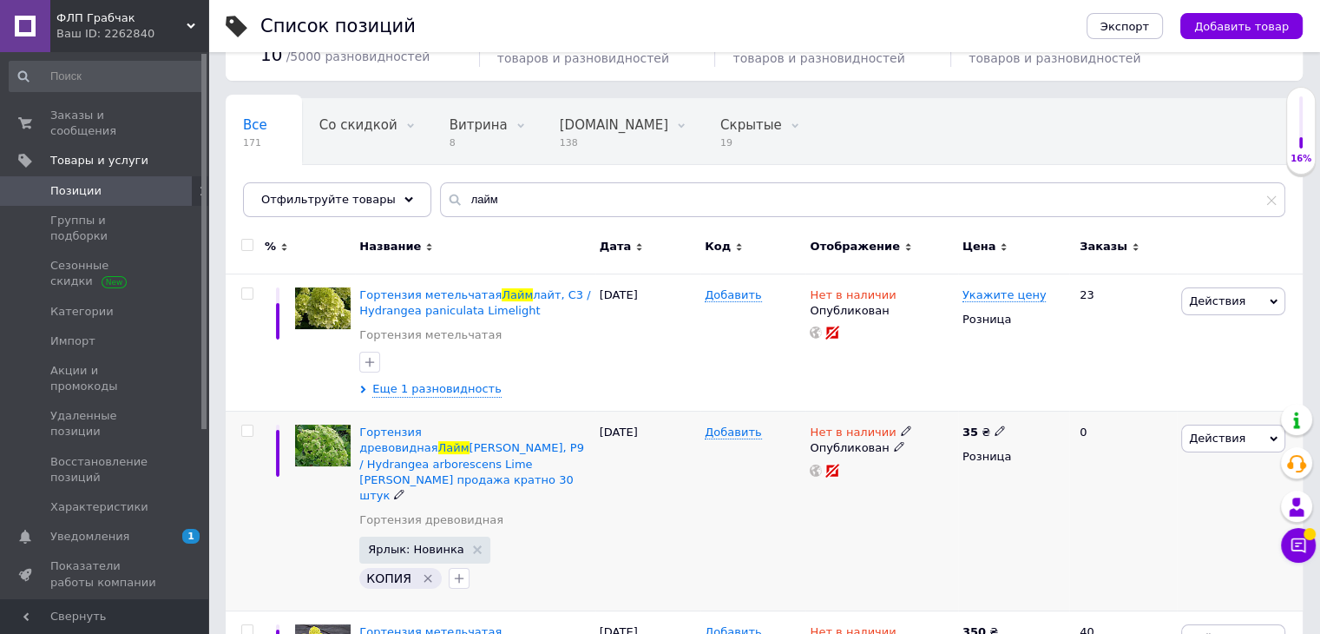
click at [901, 431] on use at bounding box center [906, 431] width 10 height 10
click at [972, 440] on li "В наличии" at bounding box center [999, 445] width 165 height 24
click at [1117, 532] on div "0" at bounding box center [1123, 510] width 108 height 199
click at [1084, 553] on div "0" at bounding box center [1123, 510] width 108 height 199
click at [995, 431] on icon at bounding box center [1000, 430] width 10 height 10
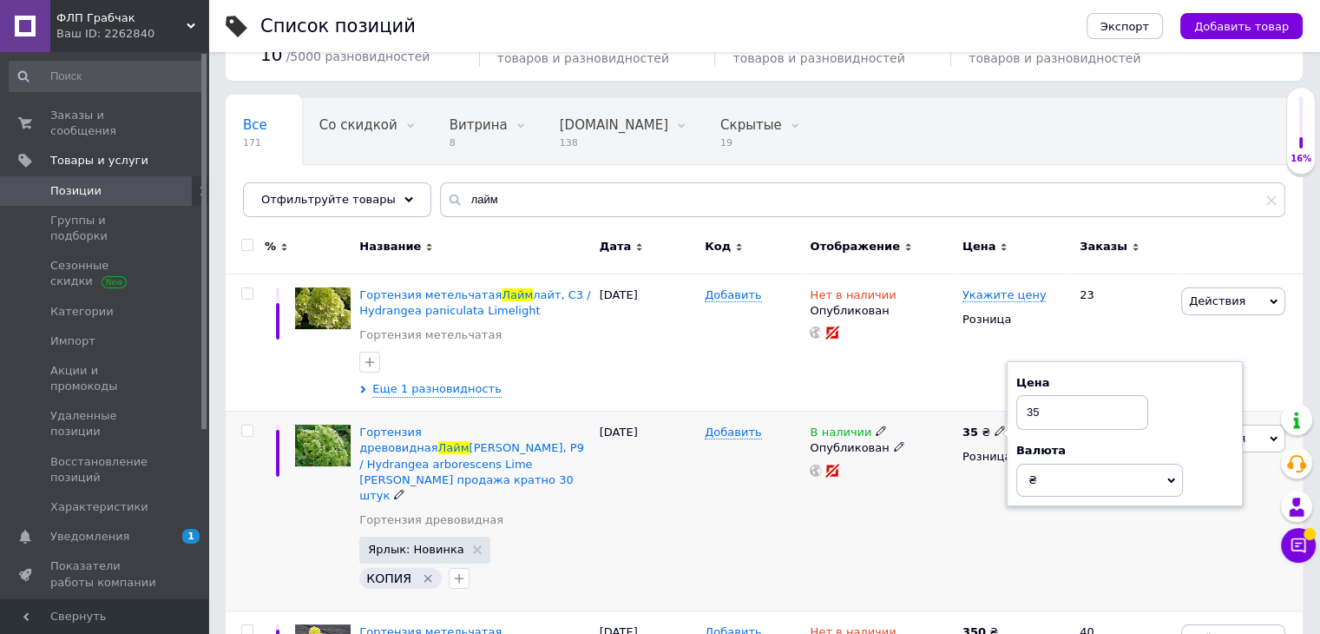
click at [1033, 409] on input "35" at bounding box center [1083, 412] width 132 height 35
type input "55"
click at [944, 515] on div "В наличии Опубликован" at bounding box center [882, 510] width 152 height 199
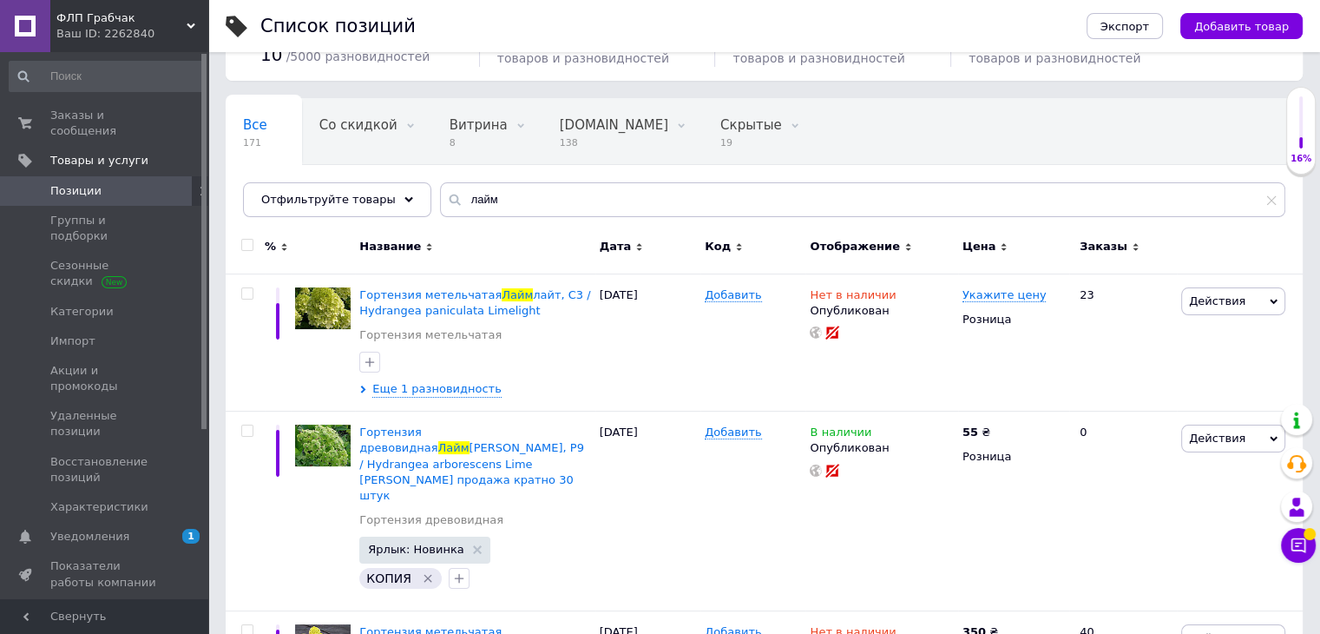
drag, startPoint x: 25, startPoint y: 26, endPoint x: 178, endPoint y: 16, distance: 153.1
click at [178, 16] on span "ФЛП Грабчак" at bounding box center [121, 18] width 130 height 16
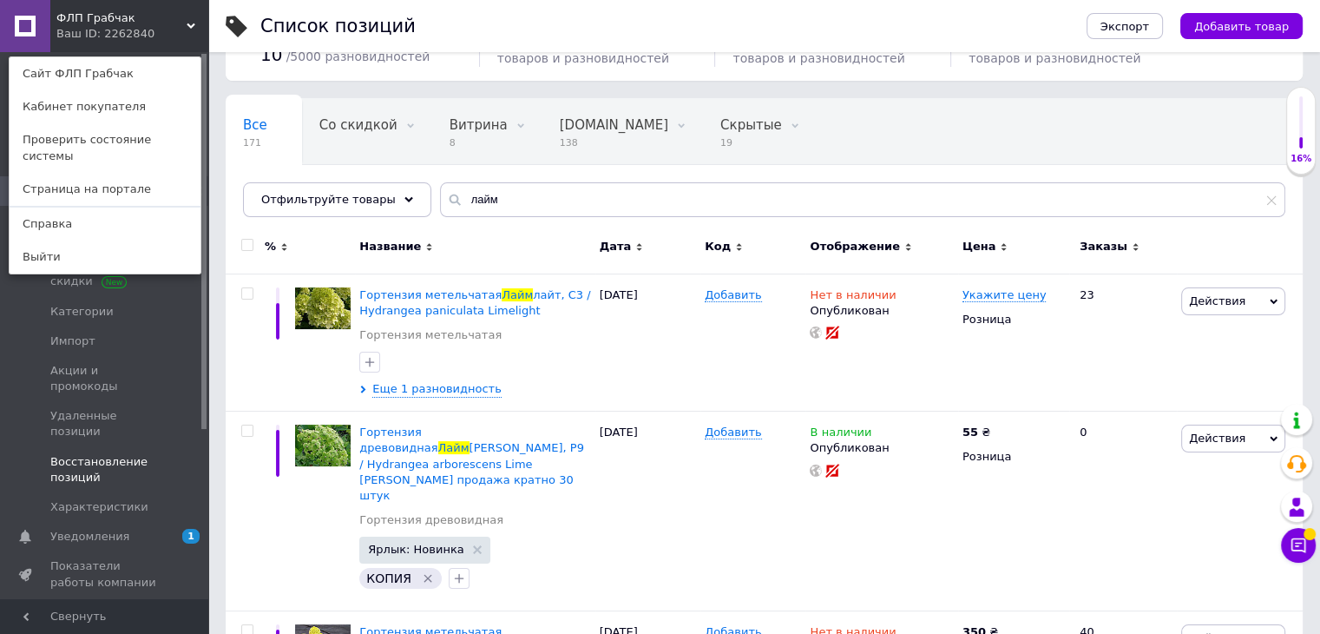
click at [184, 454] on span at bounding box center [185, 469] width 48 height 31
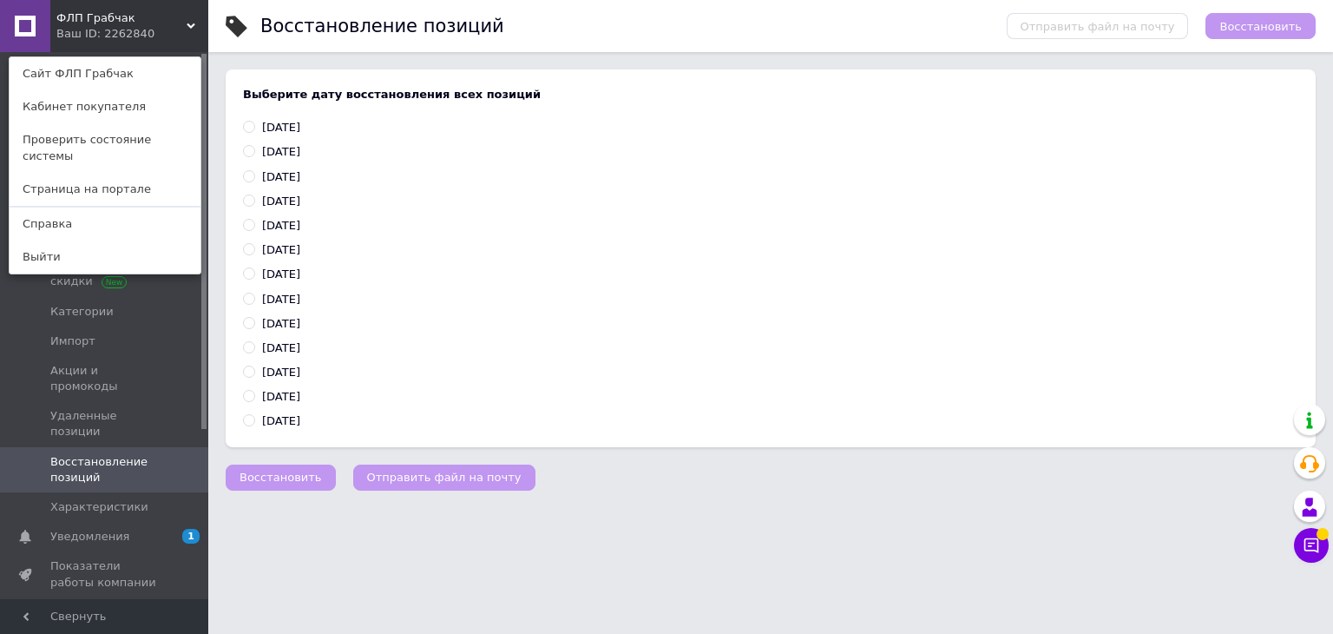
click at [187, 32] on div "ФЛП Грабчак Ваш ID: 2262840 Сайт ФЛП Грабчак Кабинет покупателя Проверить состо…" at bounding box center [104, 26] width 208 height 52
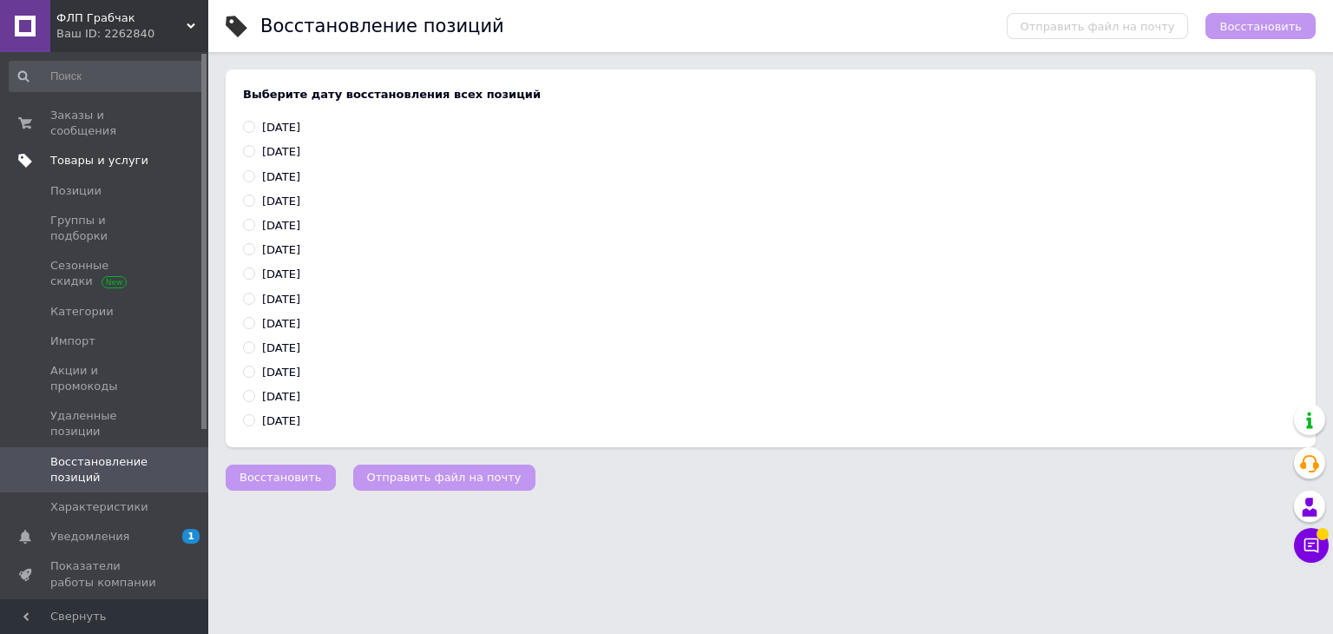
click at [104, 153] on span "Товары и услуги" at bounding box center [99, 161] width 98 height 16
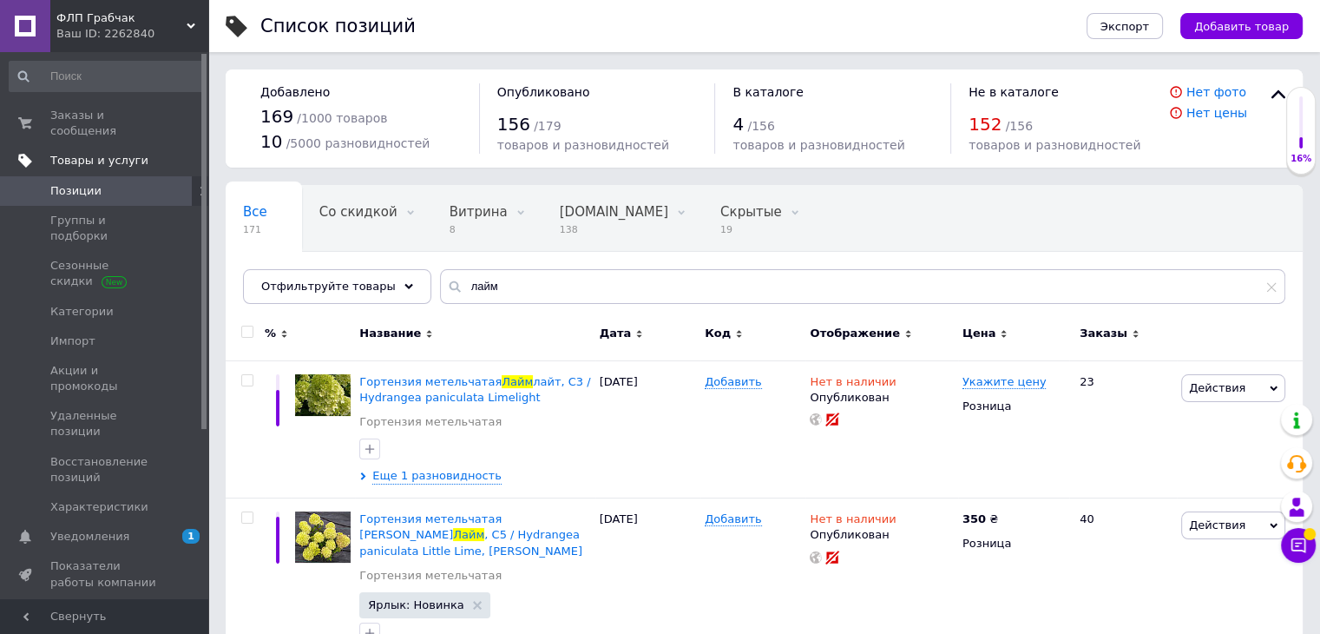
click at [131, 153] on span "Товары и услуги" at bounding box center [99, 161] width 98 height 16
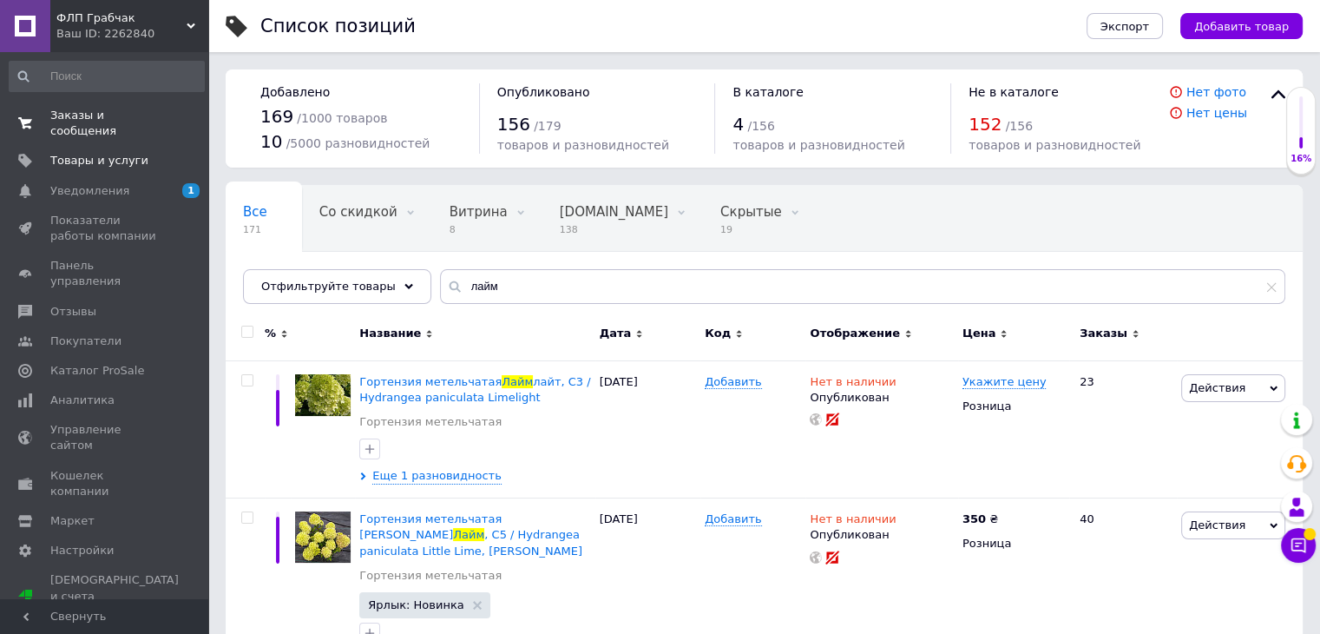
click at [128, 108] on span "Заказы и сообщения" at bounding box center [105, 123] width 110 height 31
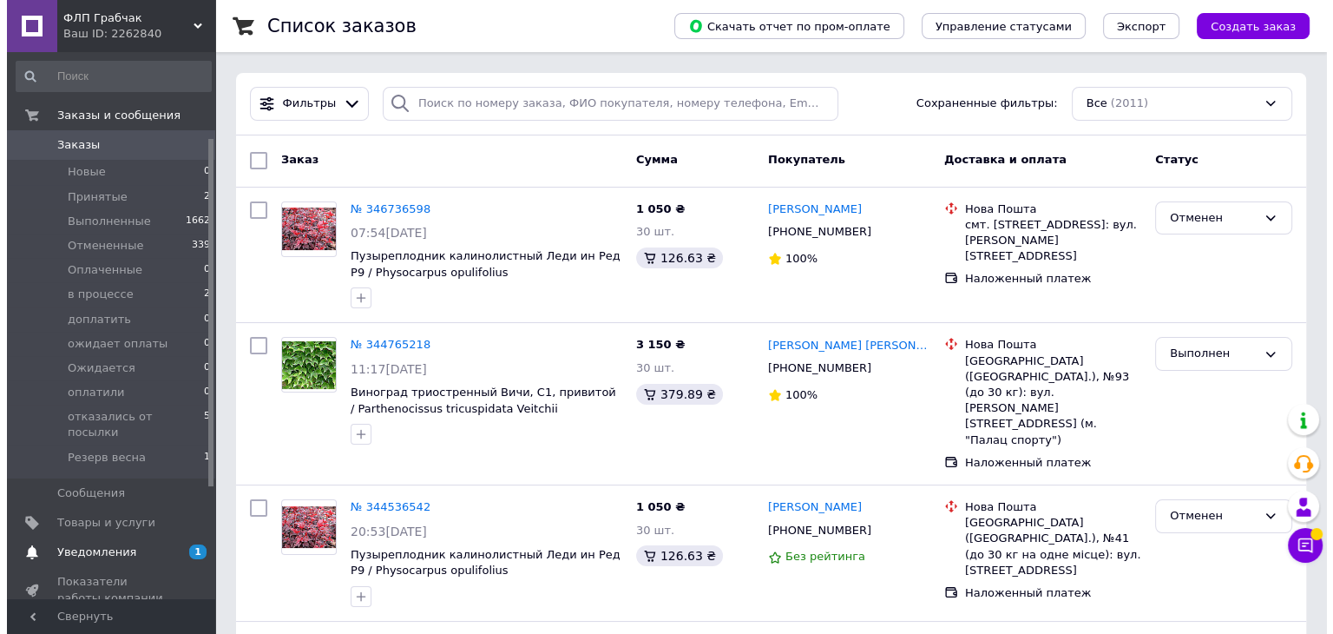
scroll to position [260, 0]
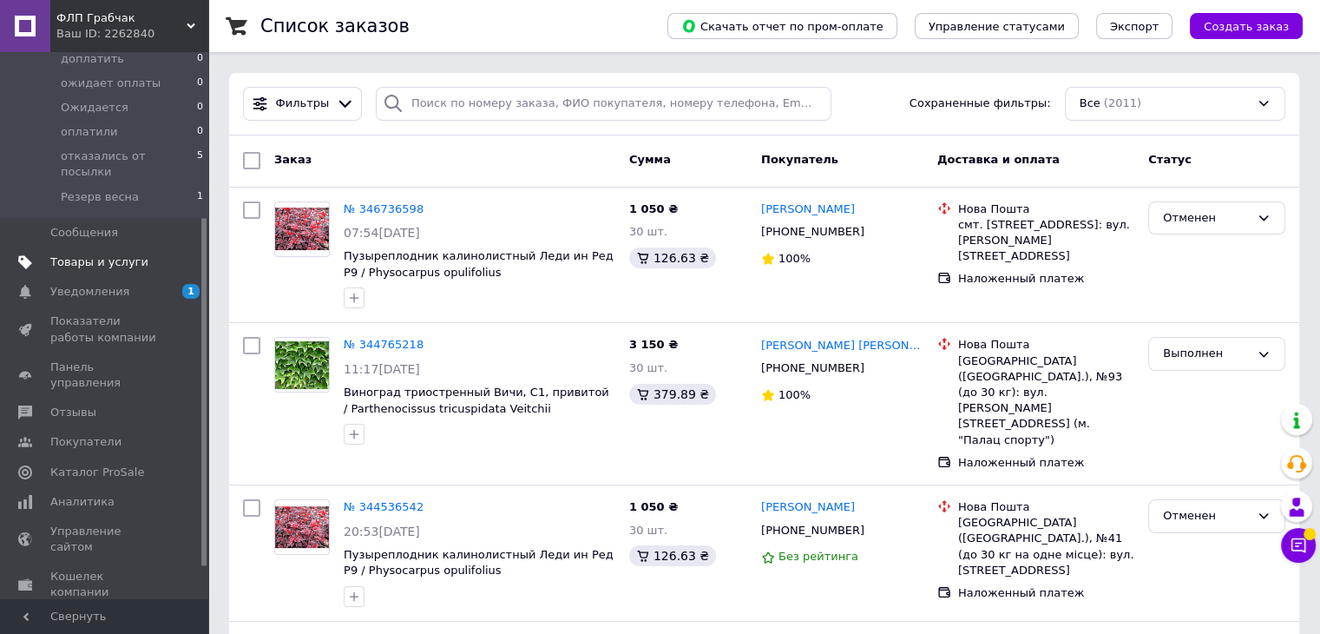
click at [107, 254] on span "Товары и услуги" at bounding box center [99, 262] width 98 height 16
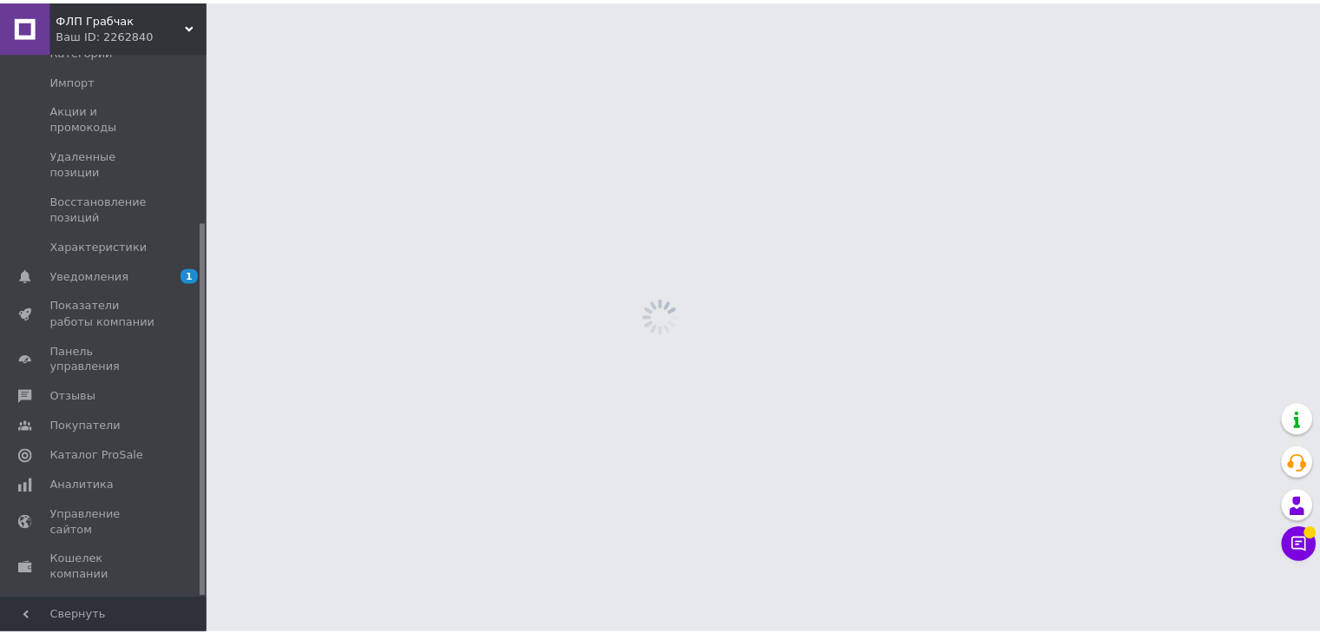
scroll to position [247, 0]
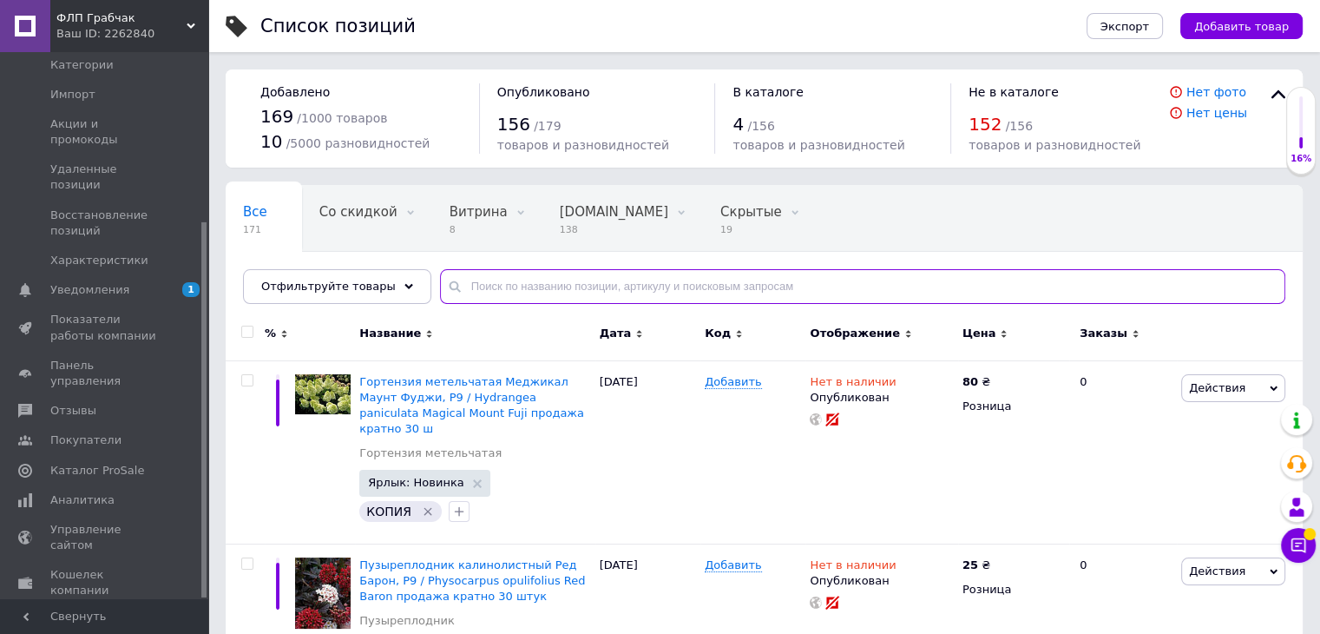
click at [491, 284] on input "text" at bounding box center [862, 286] width 845 height 35
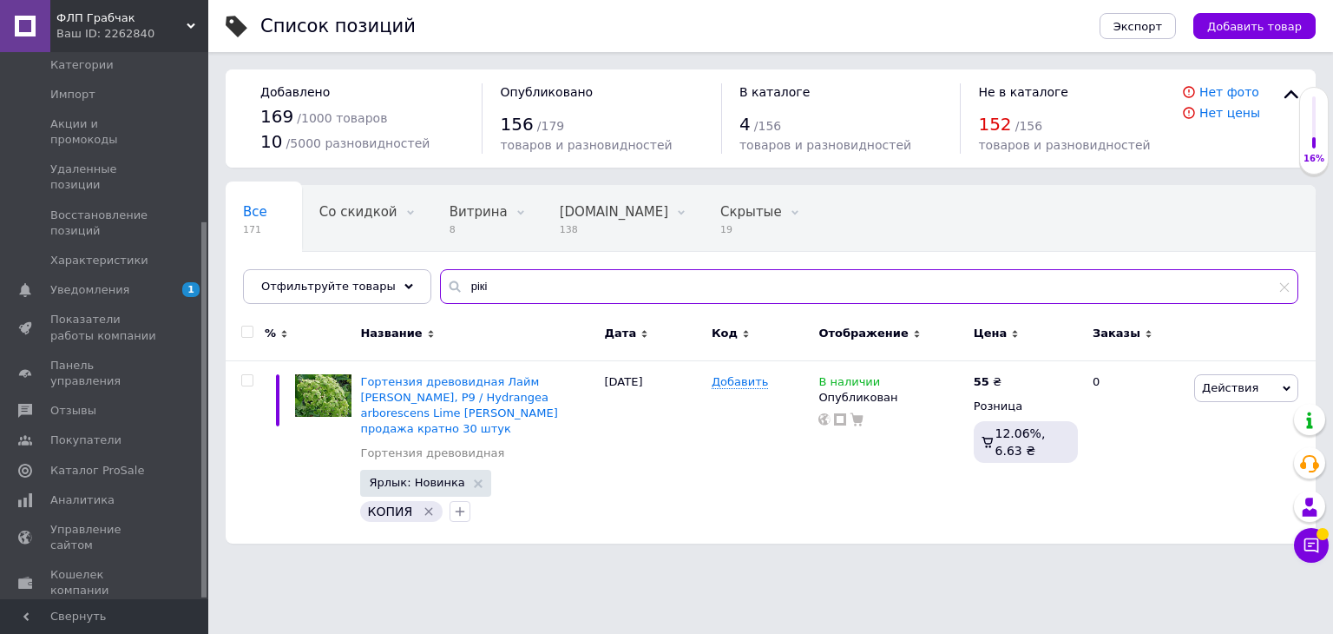
drag, startPoint x: 475, startPoint y: 293, endPoint x: 413, endPoint y: 295, distance: 61.7
click at [413, 295] on div "Все 171 Со скидкой 0 Удалить Редактировать Витрина 8 Удалить Редактировать [DOM…" at bounding box center [771, 244] width 1090 height 119
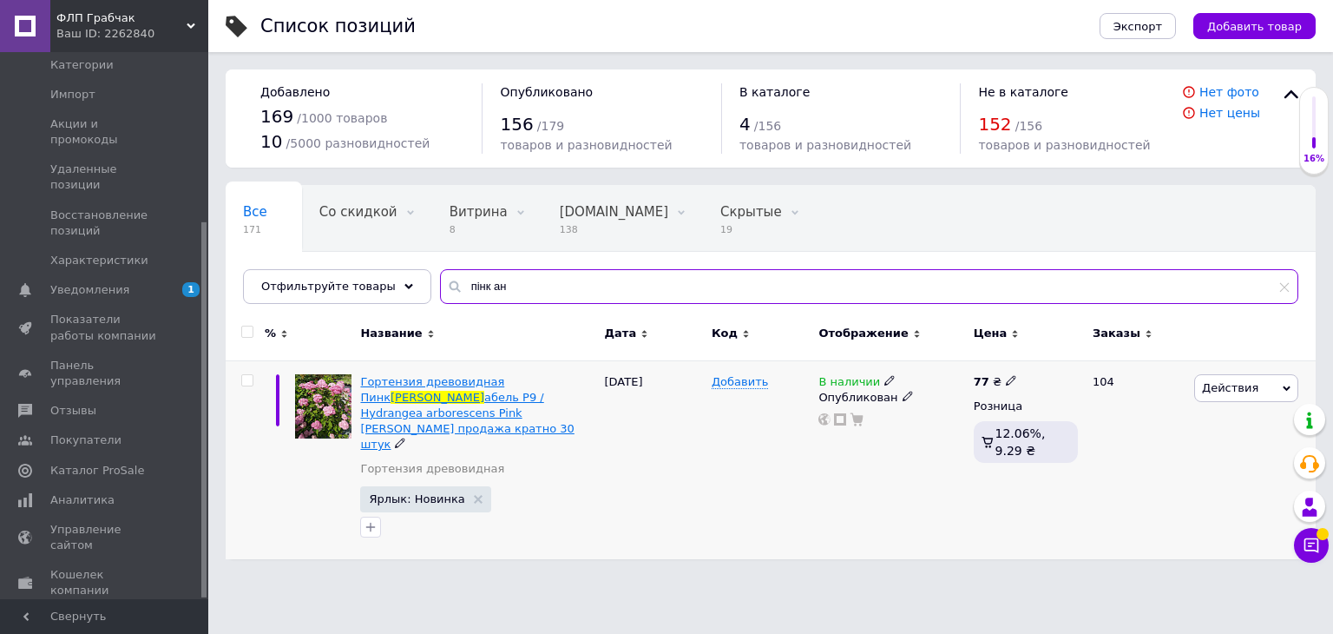
type input "пінк ан"
click at [392, 395] on span "абель Р9 / Hydrangea arborescens Pink [PERSON_NAME] продажа кратно 30 штук" at bounding box center [467, 421] width 214 height 61
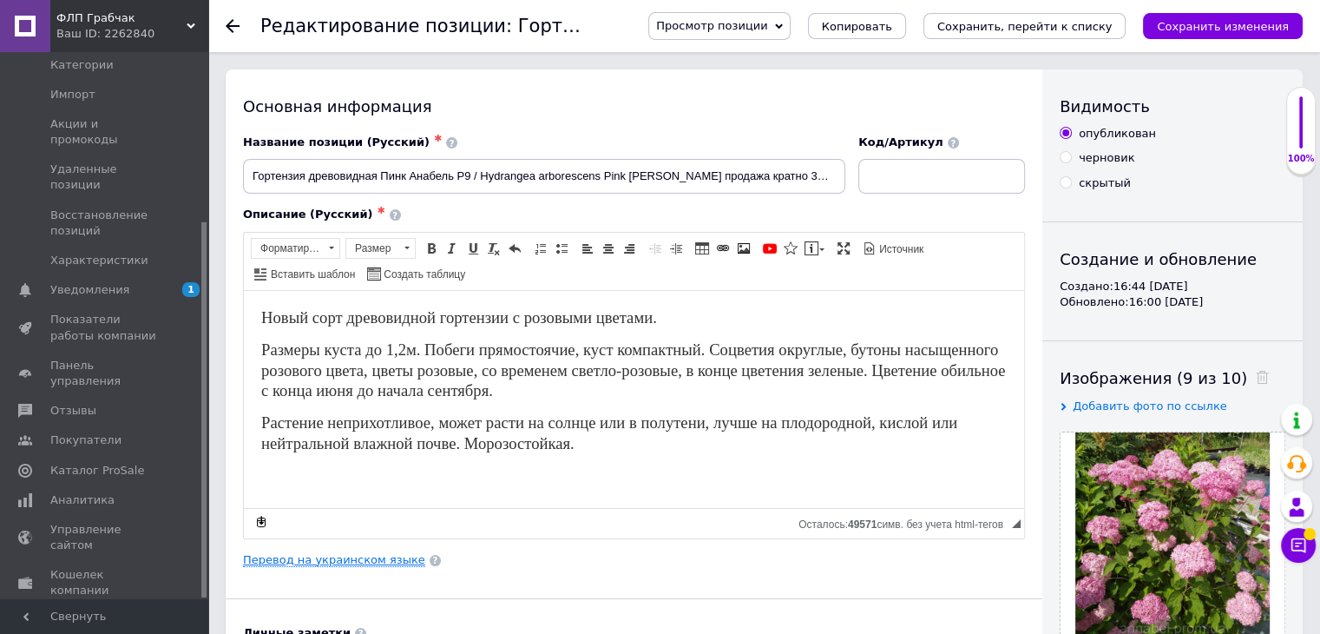
click at [322, 556] on link "Перевод на украинском языке" at bounding box center [334, 560] width 182 height 14
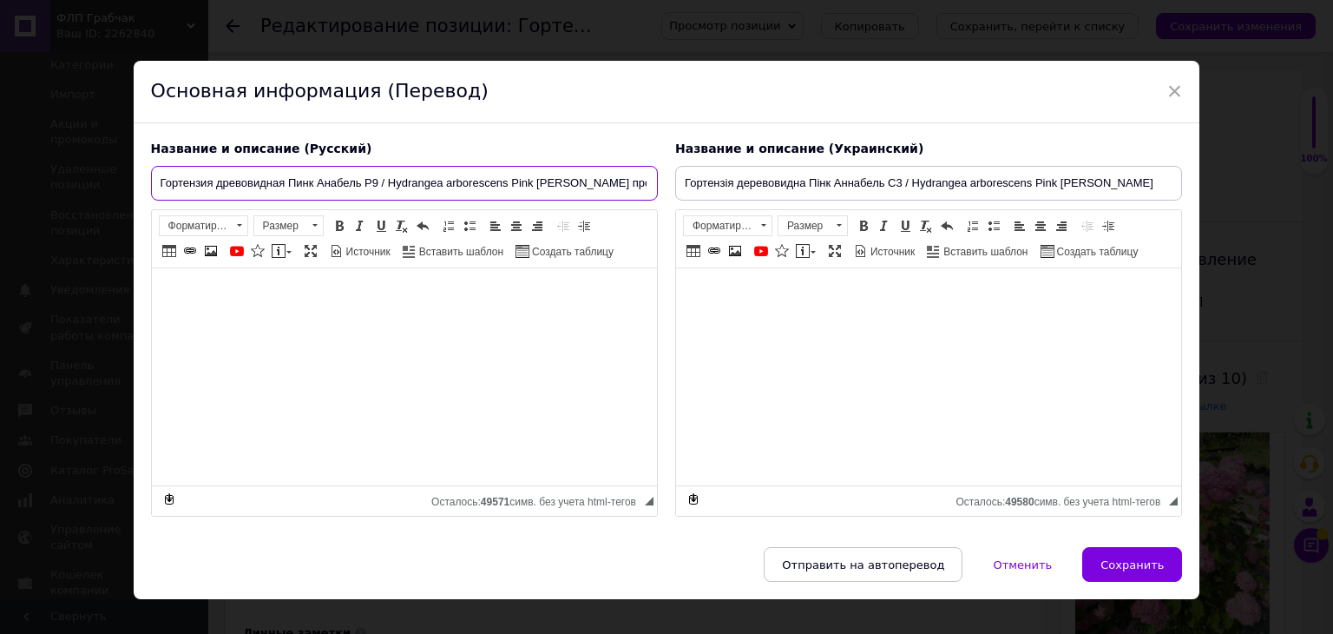
drag, startPoint x: 365, startPoint y: 181, endPoint x: 378, endPoint y: 177, distance: 12.9
click at [378, 177] on input "Гортензия древовидная Пинк Анабель Р9 / Hydrangea arborescens Pink [PERSON_NAME…" at bounding box center [404, 183] width 507 height 35
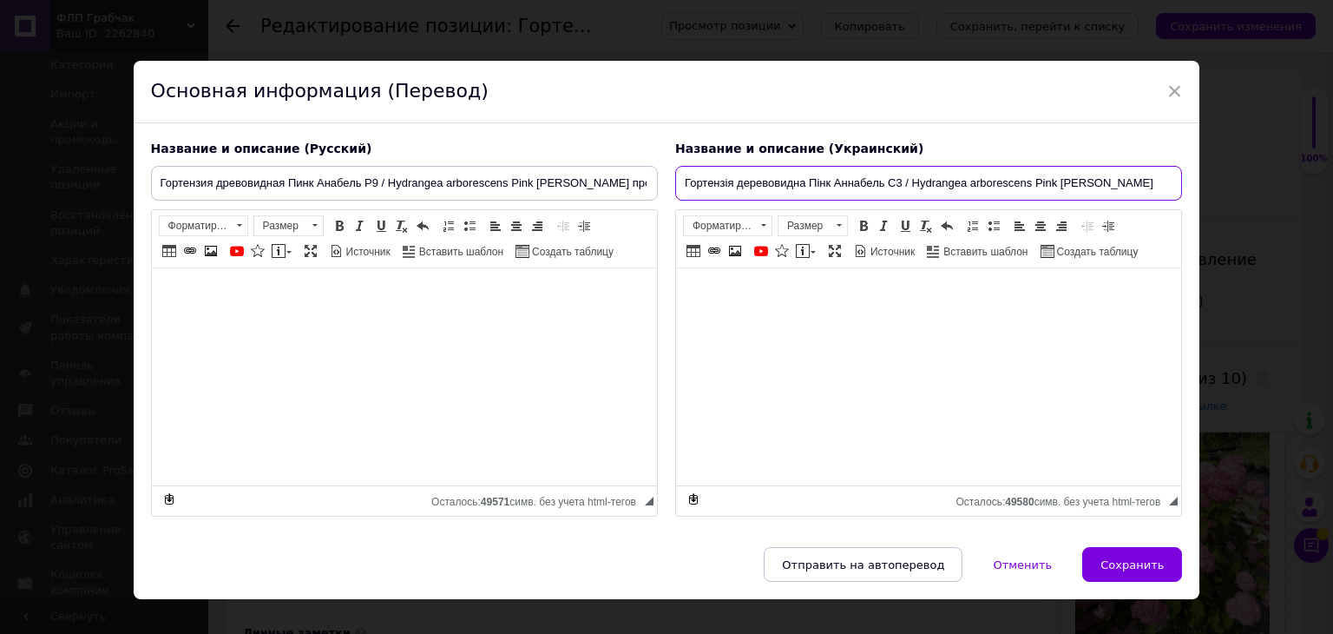
drag, startPoint x: 885, startPoint y: 177, endPoint x: 900, endPoint y: 178, distance: 15.6
click at [900, 178] on input "Гортензія деревовидна Пінк Аннабель С3 / Hydrangea arborescens Pink [PERSON_NAM…" at bounding box center [928, 183] width 507 height 35
paste input "9"
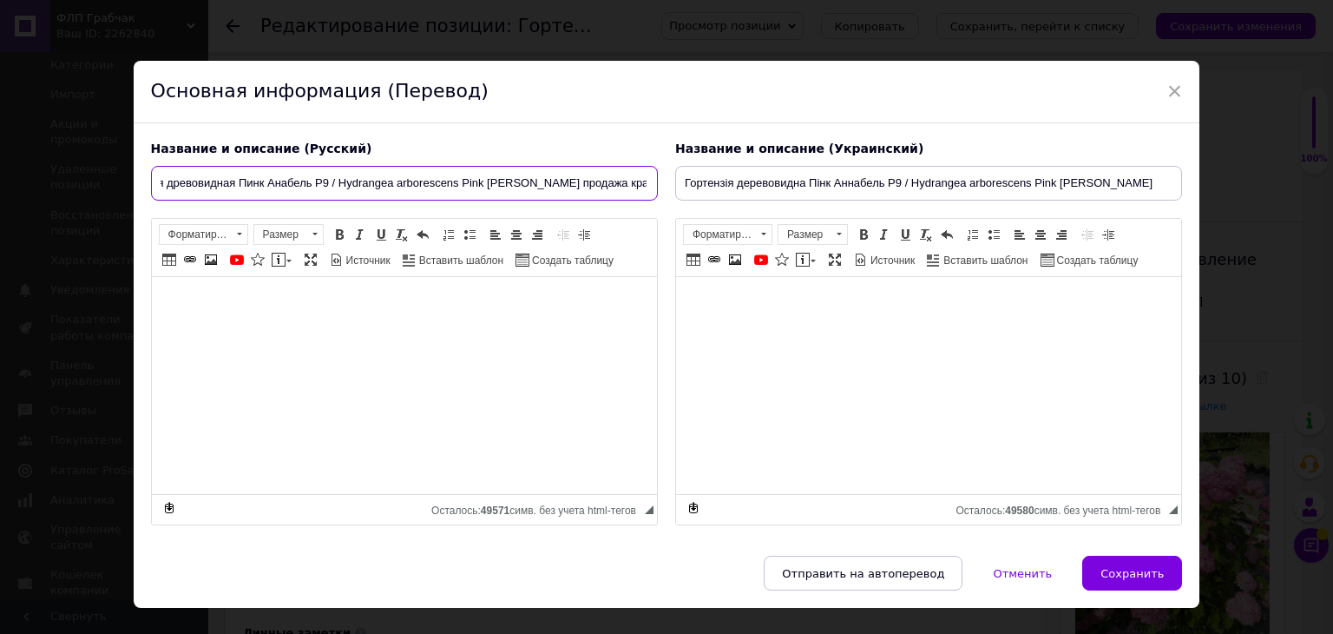
scroll to position [0, 71]
drag, startPoint x: 588, startPoint y: 180, endPoint x: 653, endPoint y: 178, distance: 65.1
click at [653, 178] on input "Гортензия древовидная Пинк Анабель Р9 / Hydrangea arborescens Pink [PERSON_NAME…" at bounding box center [404, 183] width 507 height 35
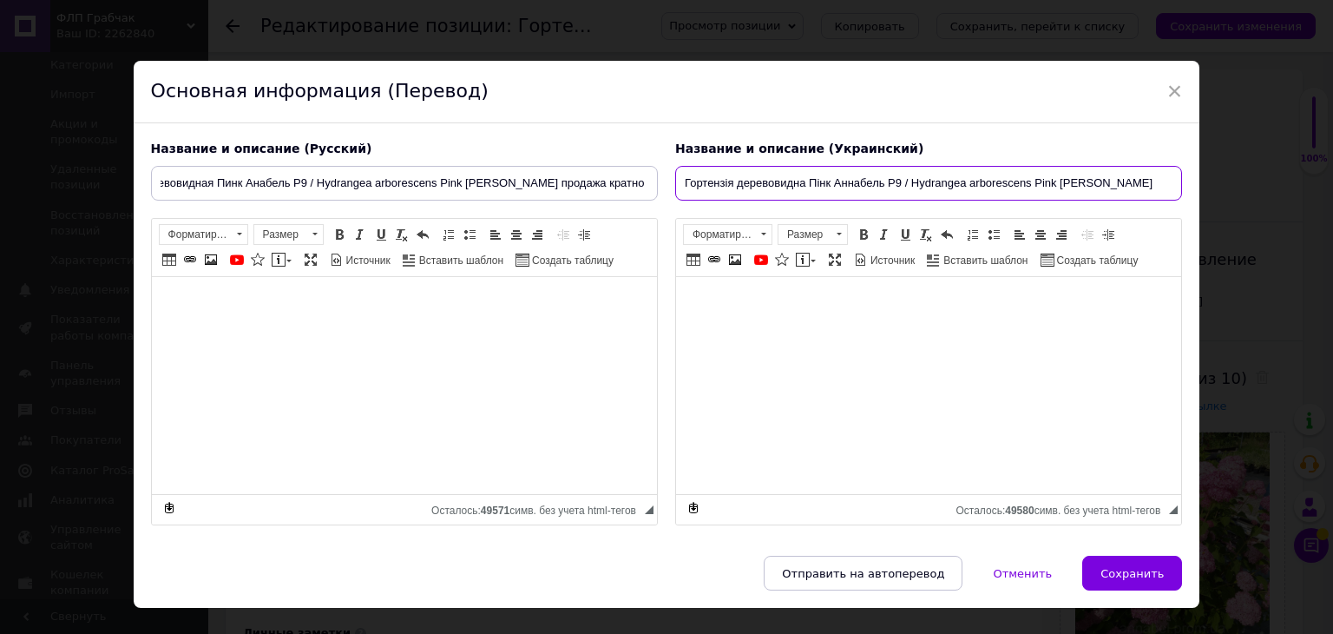
click at [1125, 178] on input "Гортензія деревовидна Пінк Аннабель Р9 / Hydrangea arborescens Pink [PERSON_NAM…" at bounding box center [928, 183] width 507 height 35
paste input "продажа кратно 30 штук"
click at [1086, 185] on input "Гортензія деревовидна Пінк Аннабель Р9 / Hydrangea arborescens Pink [PERSON_NAM…" at bounding box center [928, 183] width 507 height 35
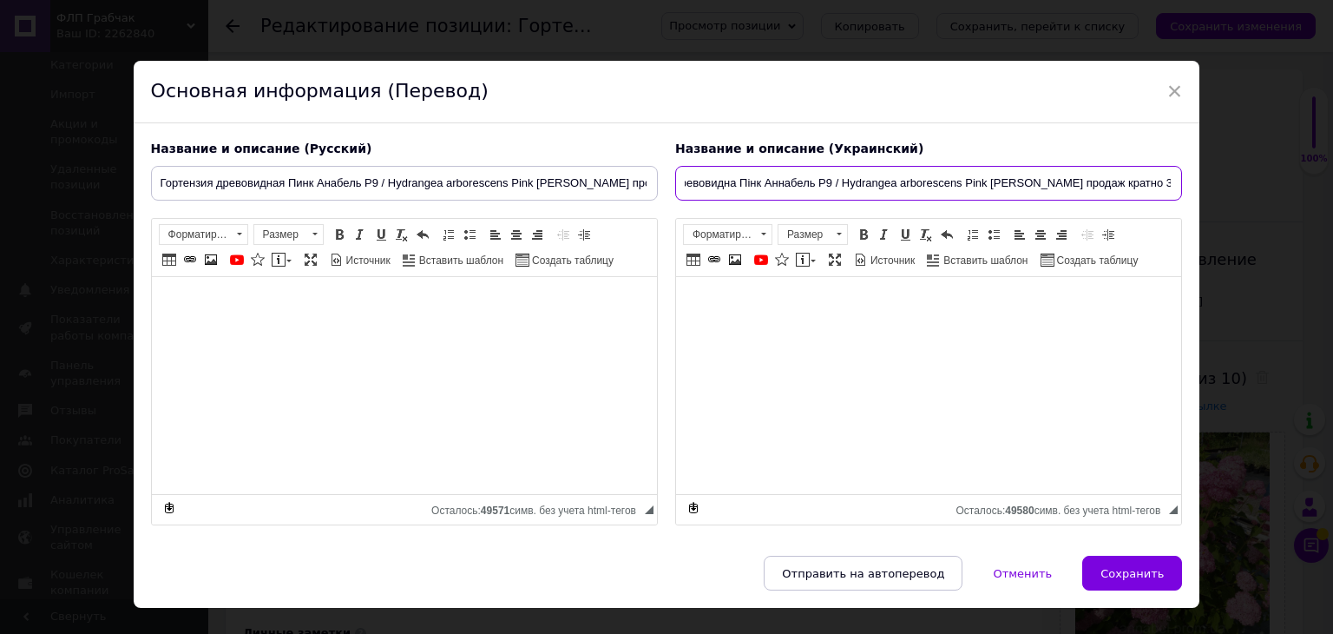
scroll to position [0, 63]
type input "Гортензія деревовидна Пінк Аннабель Р9 / Hydrangea arborescens Pink [PERSON_NAM…"
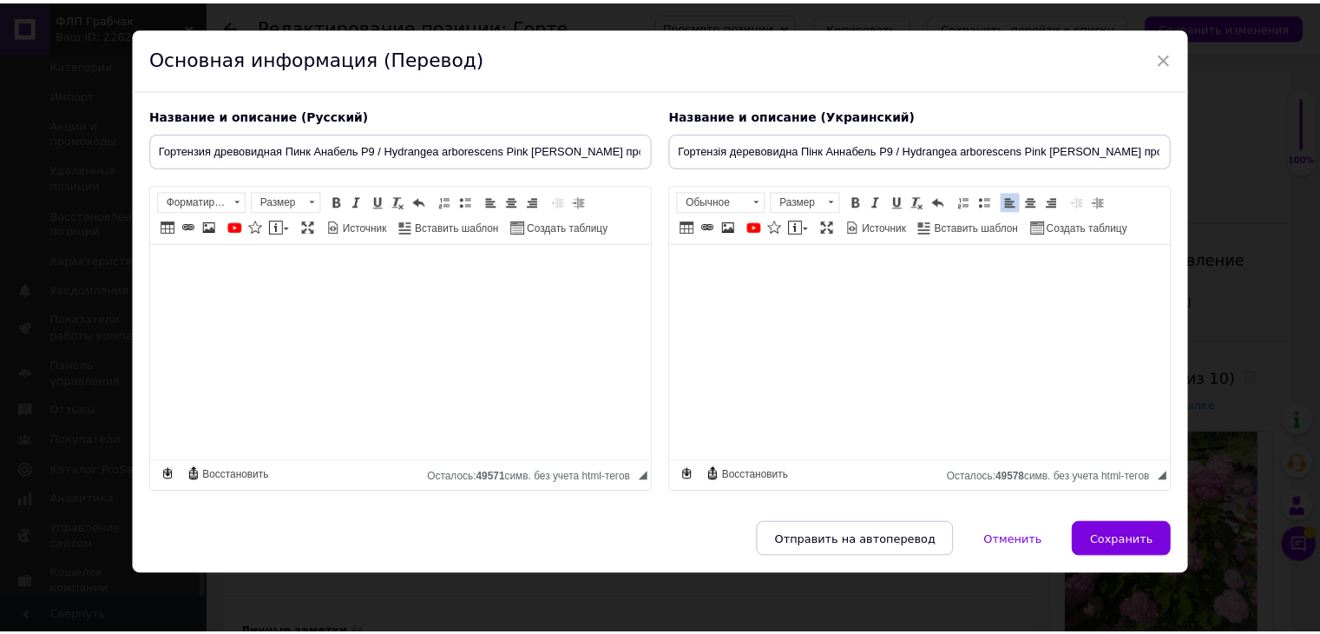
scroll to position [0, 0]
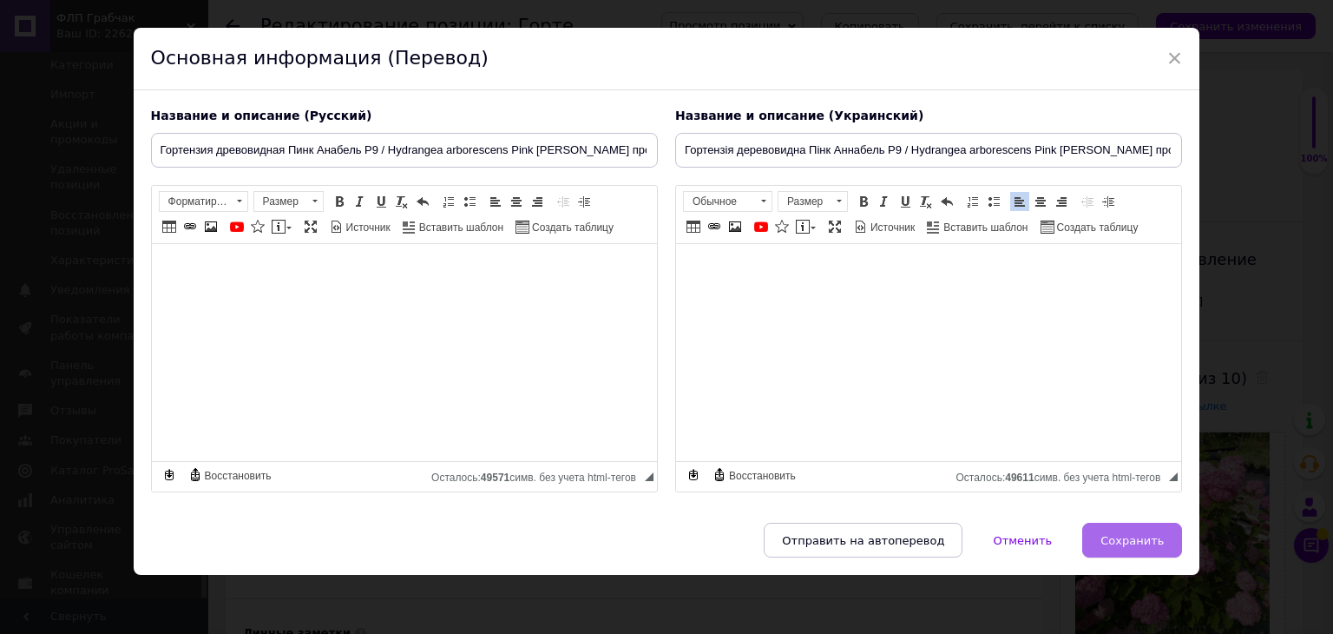
click at [1128, 536] on span "Сохранить" at bounding box center [1132, 540] width 63 height 13
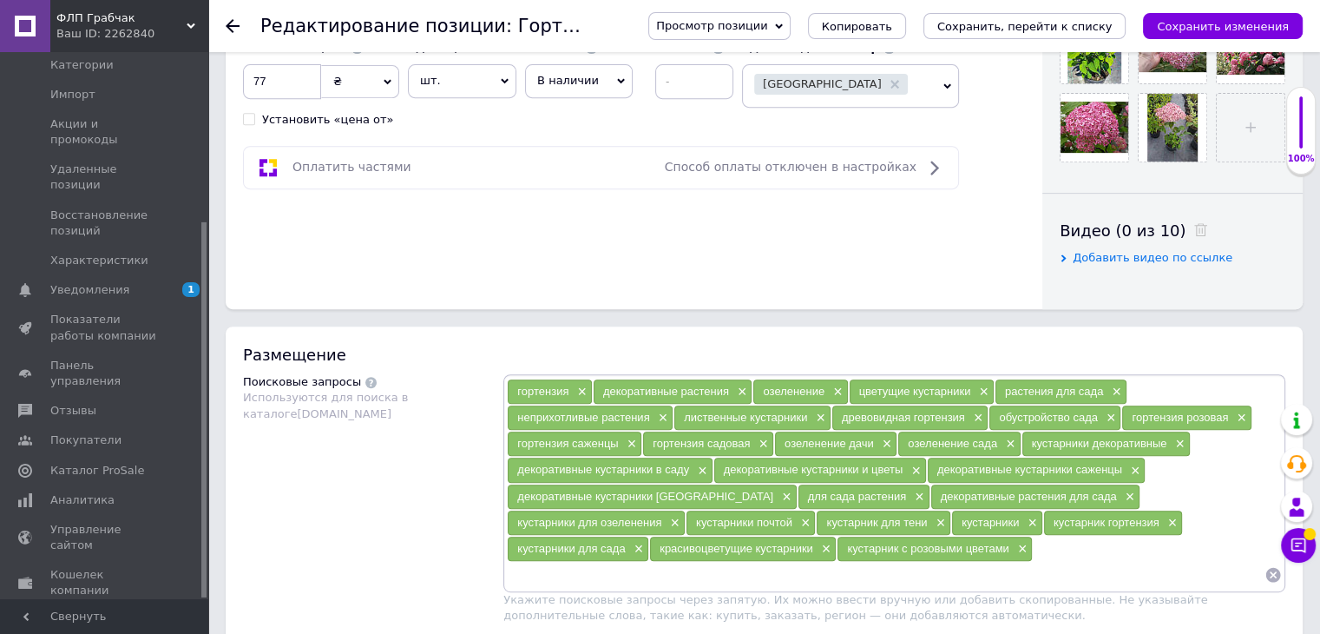
scroll to position [1042, 0]
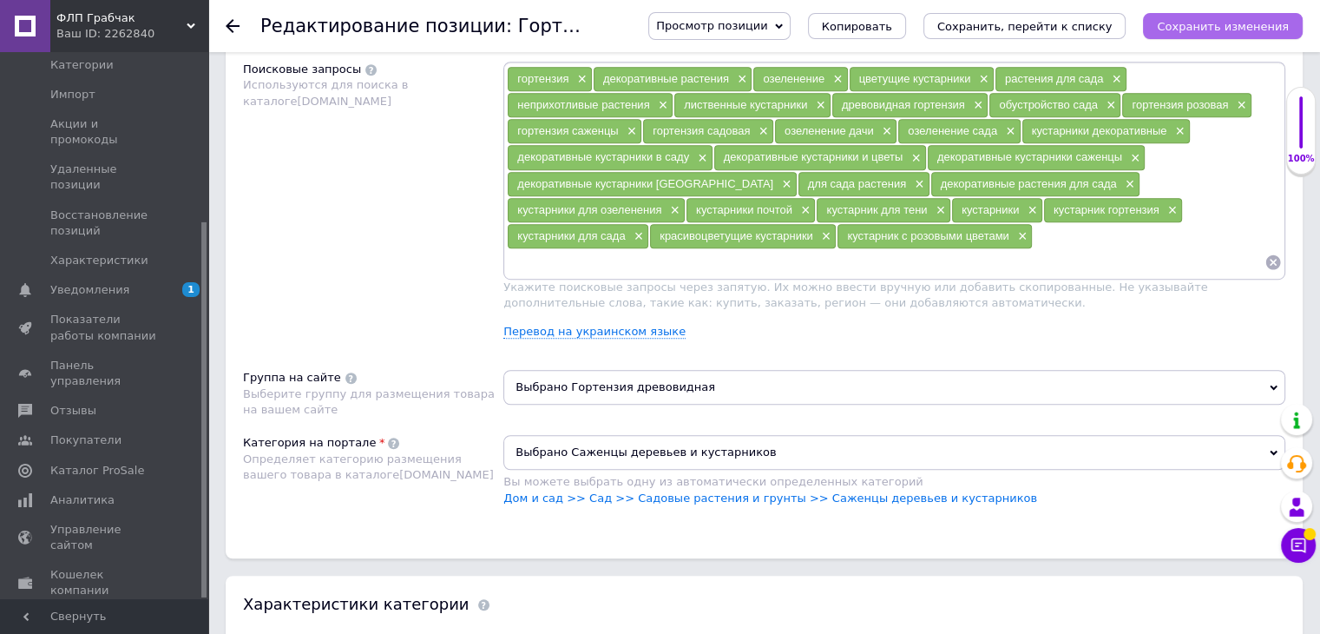
click at [1207, 22] on icon "Сохранить изменения" at bounding box center [1223, 26] width 132 height 13
click at [236, 32] on icon at bounding box center [233, 26] width 14 height 14
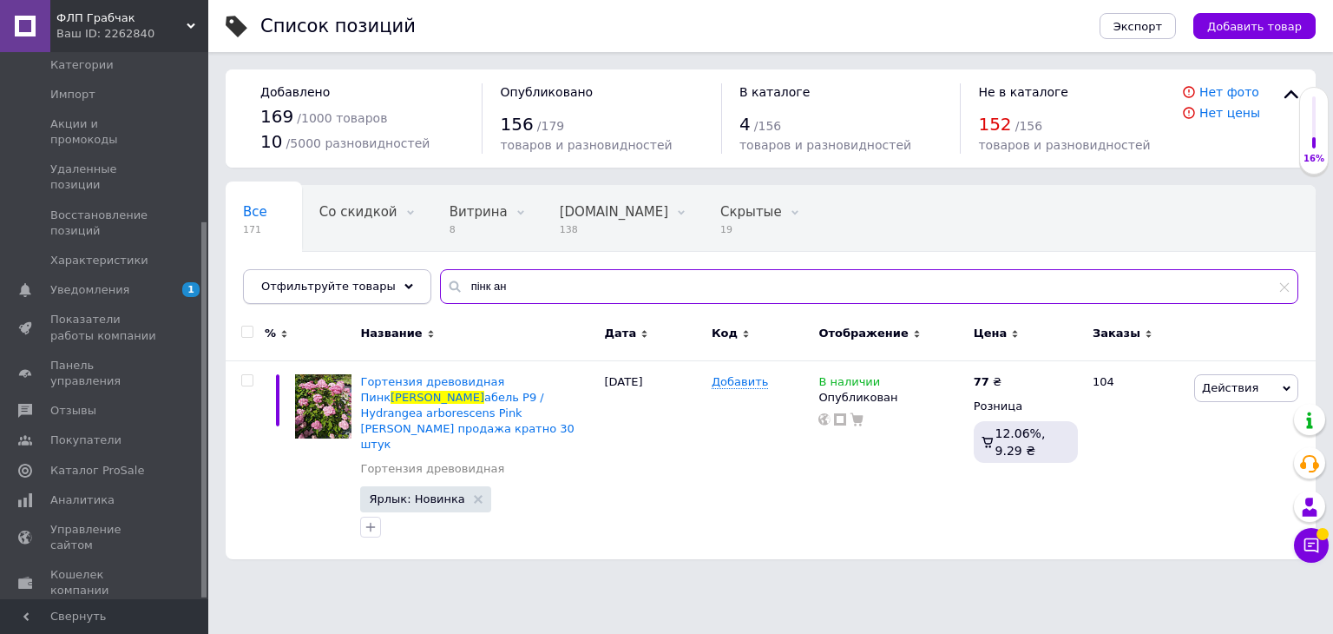
drag, startPoint x: 429, startPoint y: 286, endPoint x: 404, endPoint y: 284, distance: 25.2
click at [404, 284] on div "Отфильтруйте товары пінк ан" at bounding box center [771, 286] width 1056 height 35
drag, startPoint x: 503, startPoint y: 290, endPoint x: 401, endPoint y: 288, distance: 101.6
click at [401, 288] on div "Отфильтруйте товары стронг" at bounding box center [771, 286] width 1056 height 35
drag, startPoint x: 506, startPoint y: 293, endPoint x: 415, endPoint y: 285, distance: 91.5
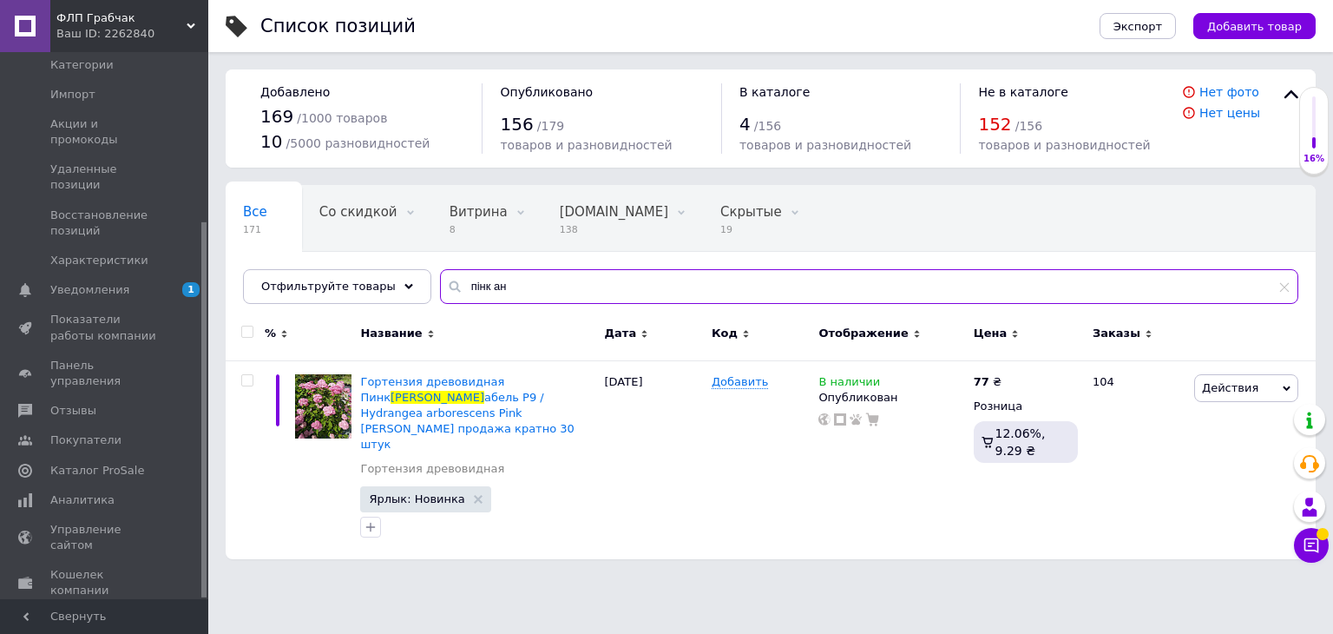
click at [415, 285] on div "Все 171 Со скидкой 0 Удалить Редактировать Витрина 8 Удалить Редактировать [DOM…" at bounding box center [771, 244] width 1090 height 119
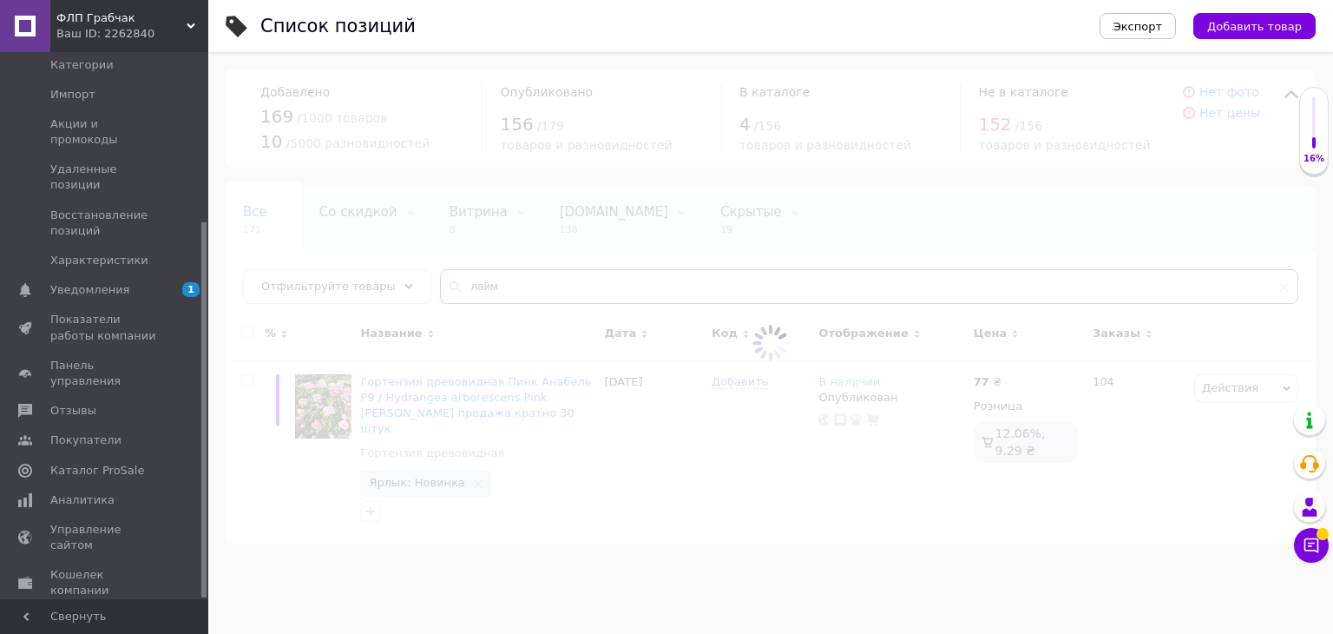
type input "лайм"
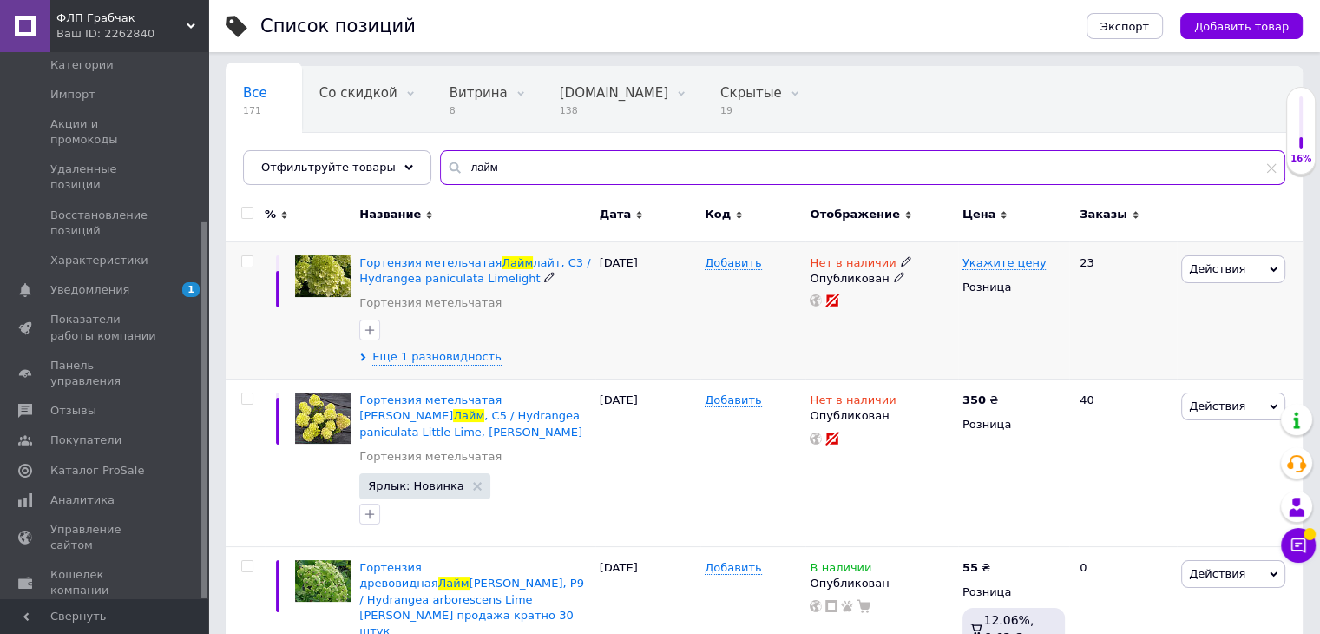
scroll to position [200, 0]
